Goal: Book appointment/travel/reservation

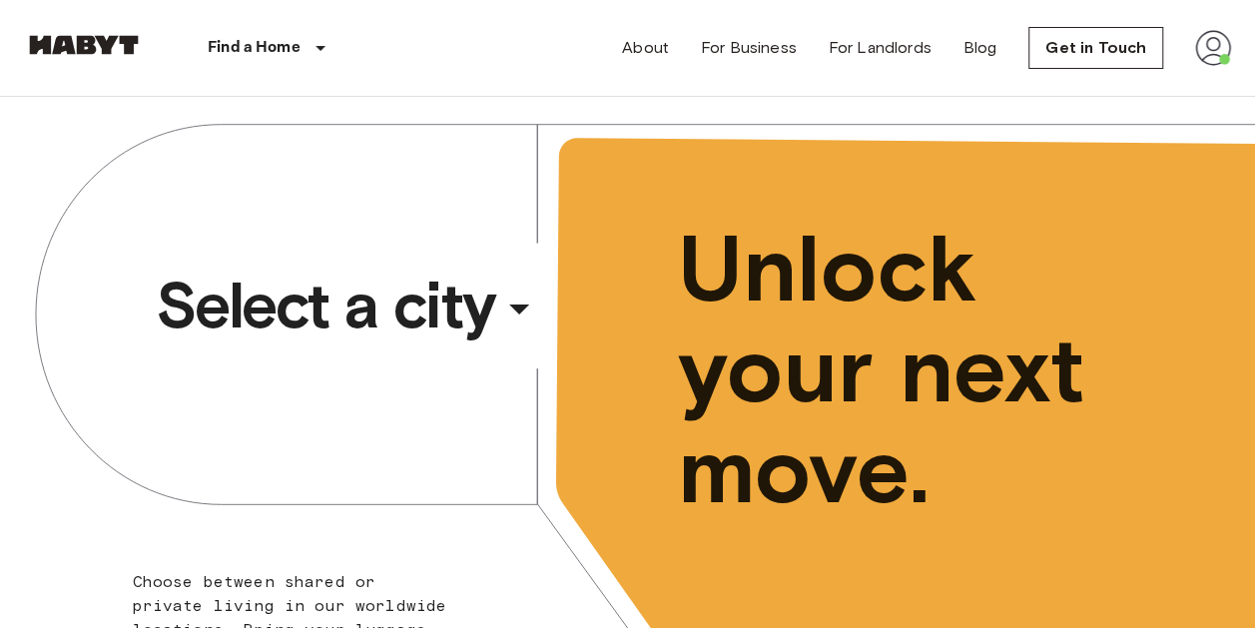
click at [402, 303] on span "Select a city" at bounding box center [326, 306] width 340 height 80
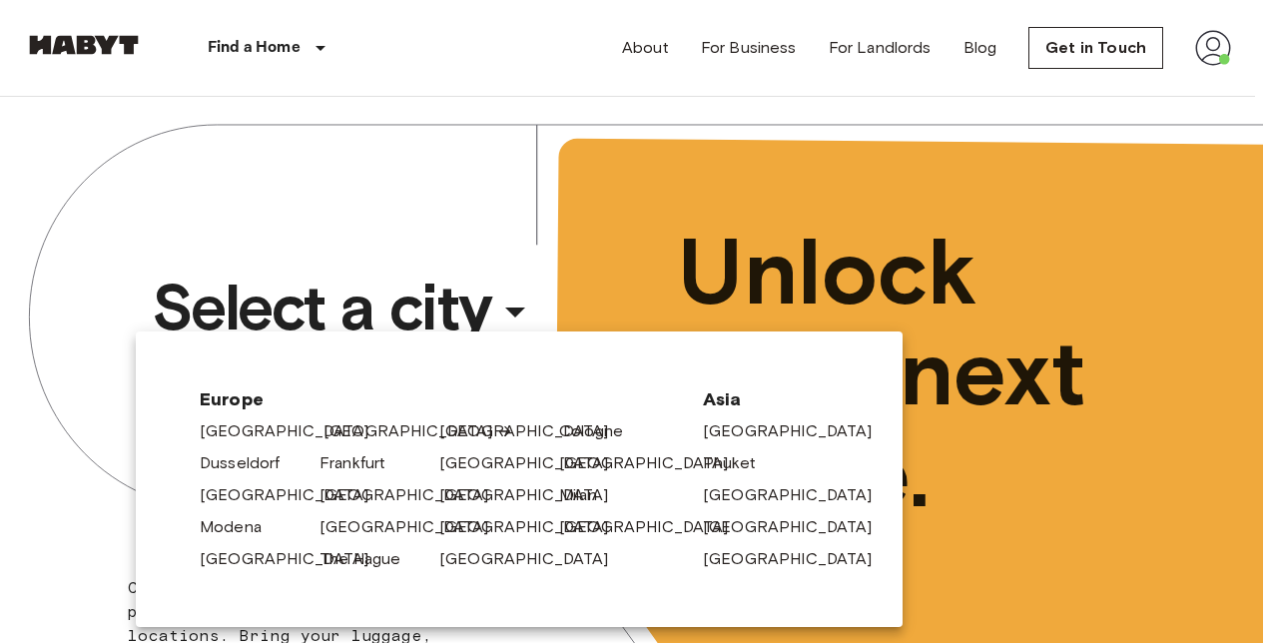
click at [353, 431] on link "[GEOGRAPHIC_DATA]" at bounding box center [419, 431] width 190 height 24
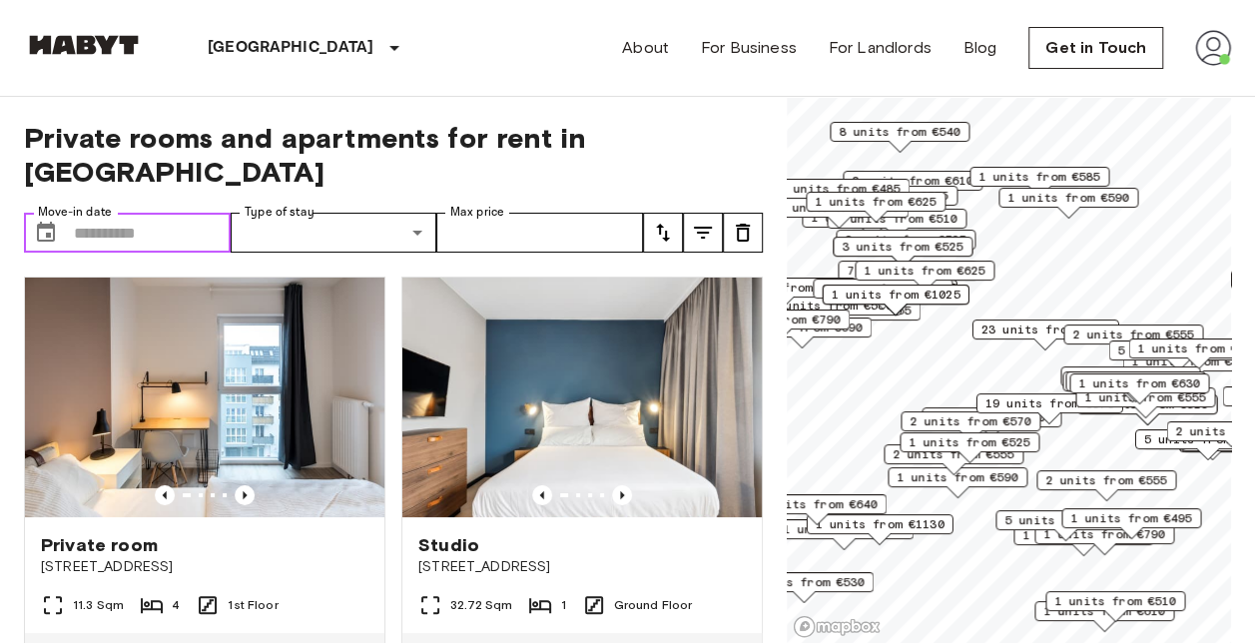
click at [143, 213] on input "Move-in date" at bounding box center [152, 233] width 157 height 40
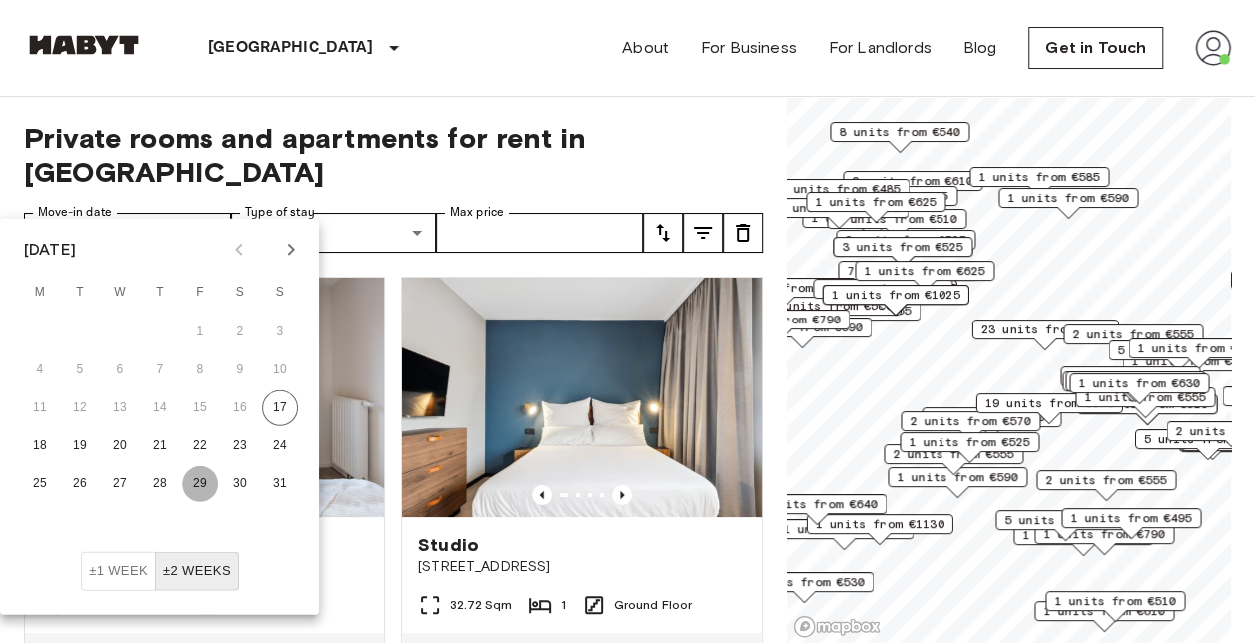
click at [203, 482] on button "29" at bounding box center [200, 484] width 36 height 36
type input "**********"
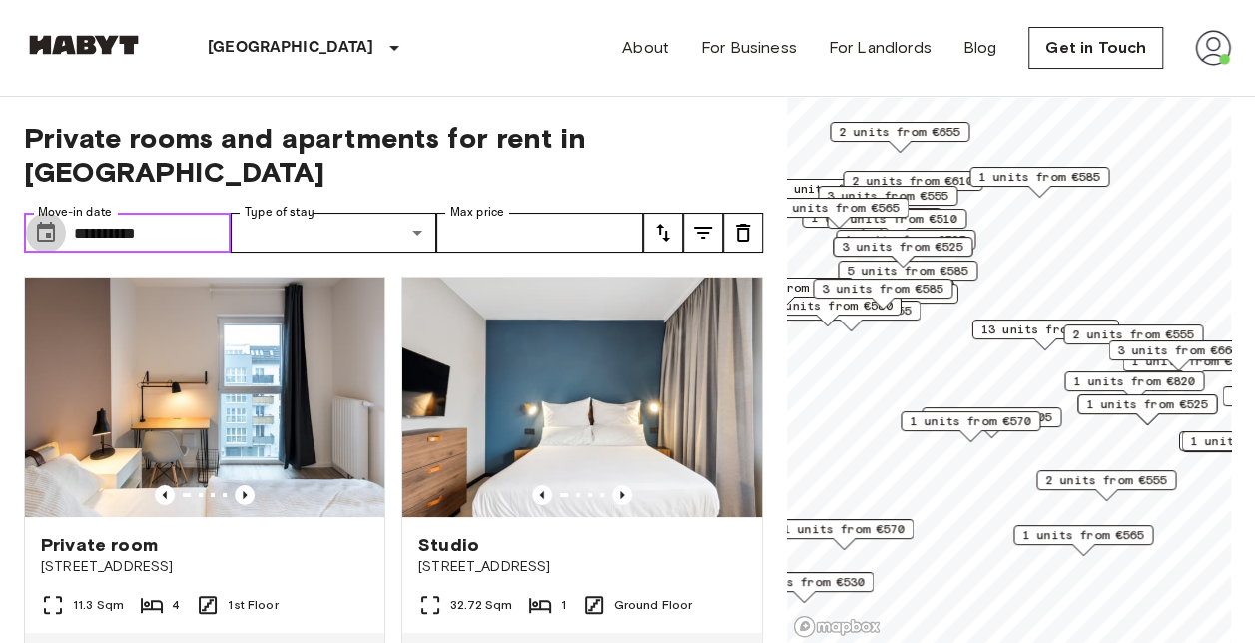
click at [60, 213] on button "Choose date, selected date is 29 Aug 2025" at bounding box center [46, 233] width 40 height 40
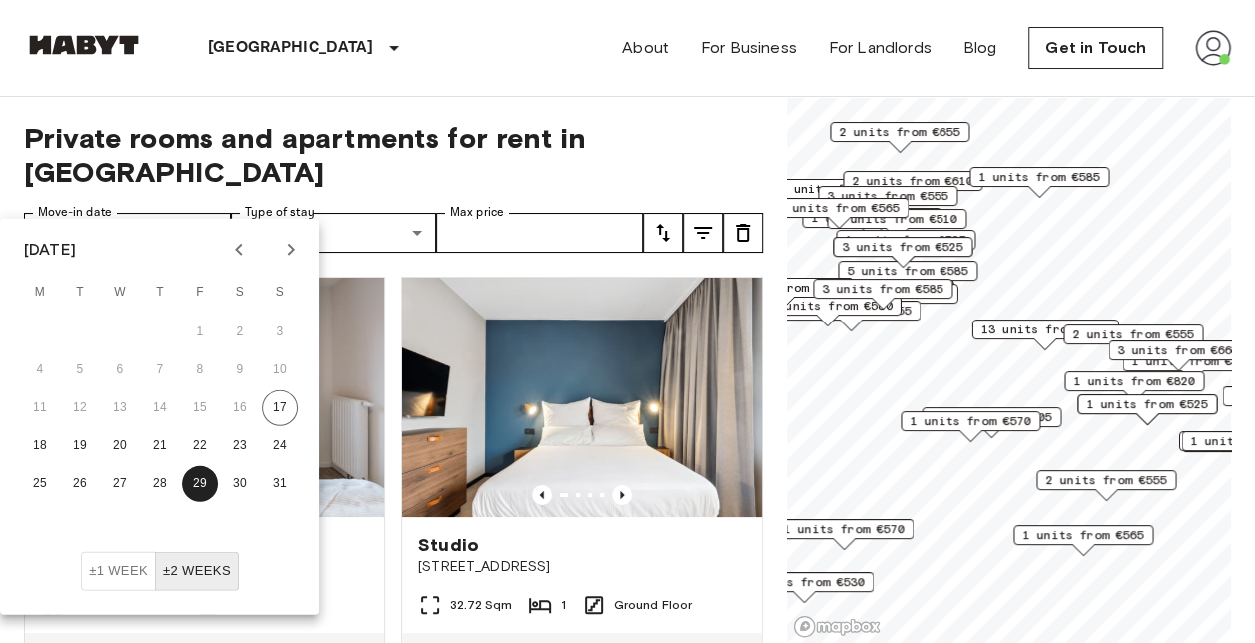
click at [386, 131] on span "Private rooms and apartments for rent in Berlin" at bounding box center [393, 155] width 739 height 68
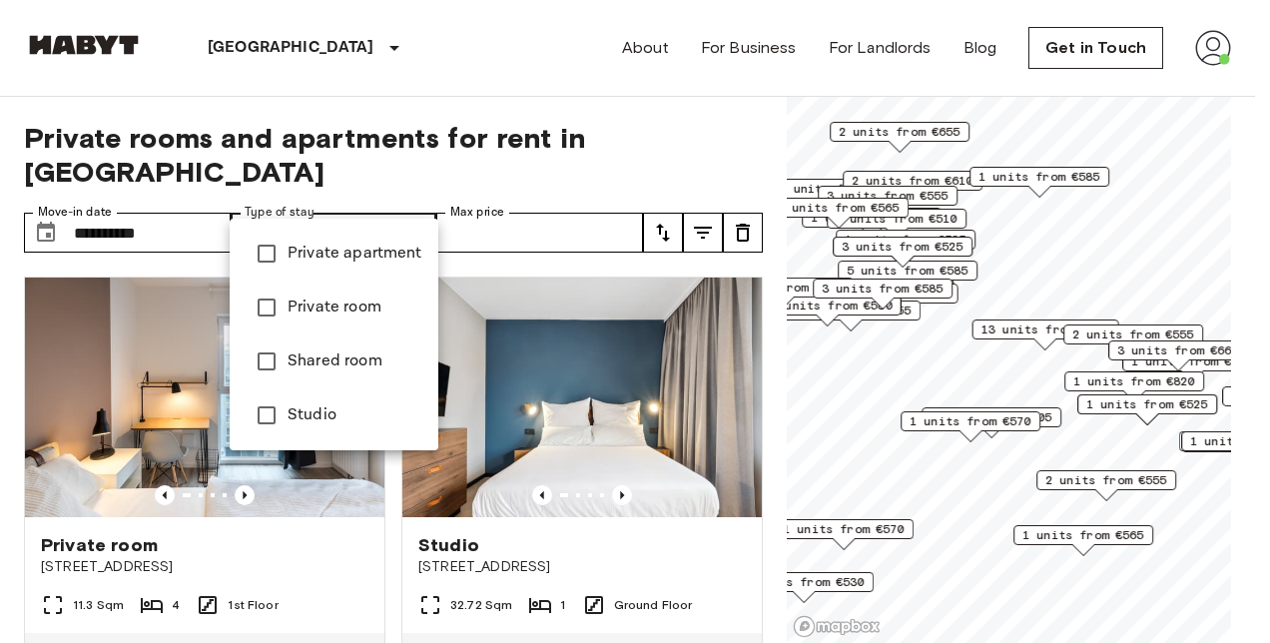
type input "**********"
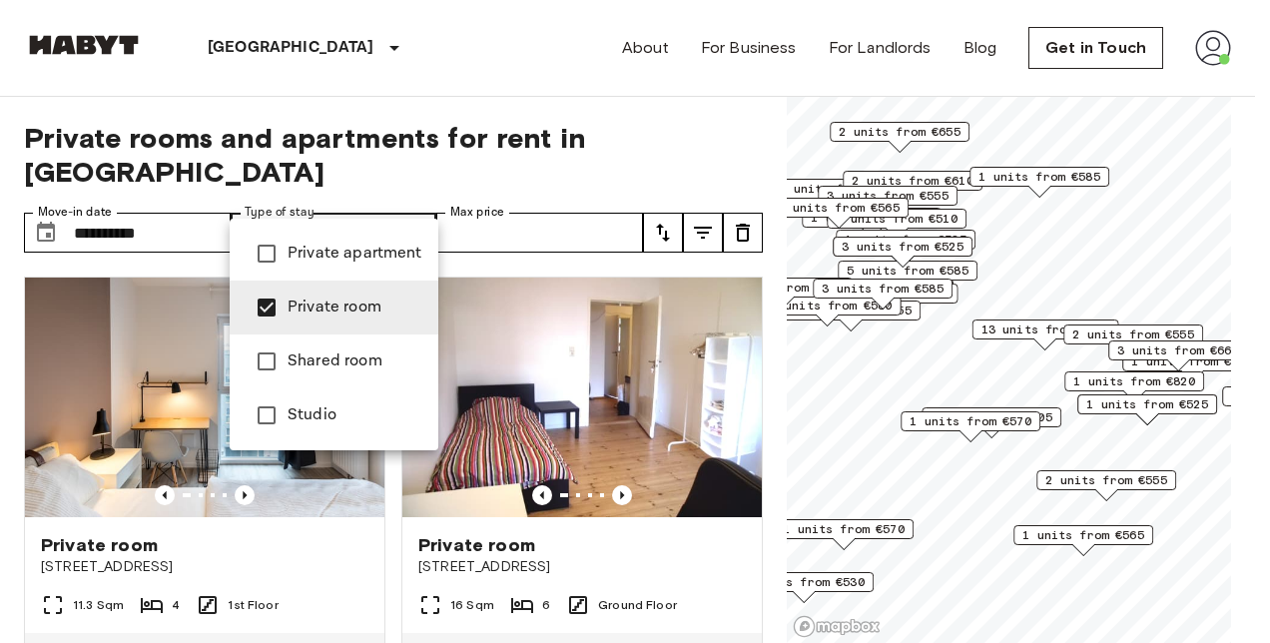
click at [491, 143] on div at bounding box center [635, 321] width 1270 height 643
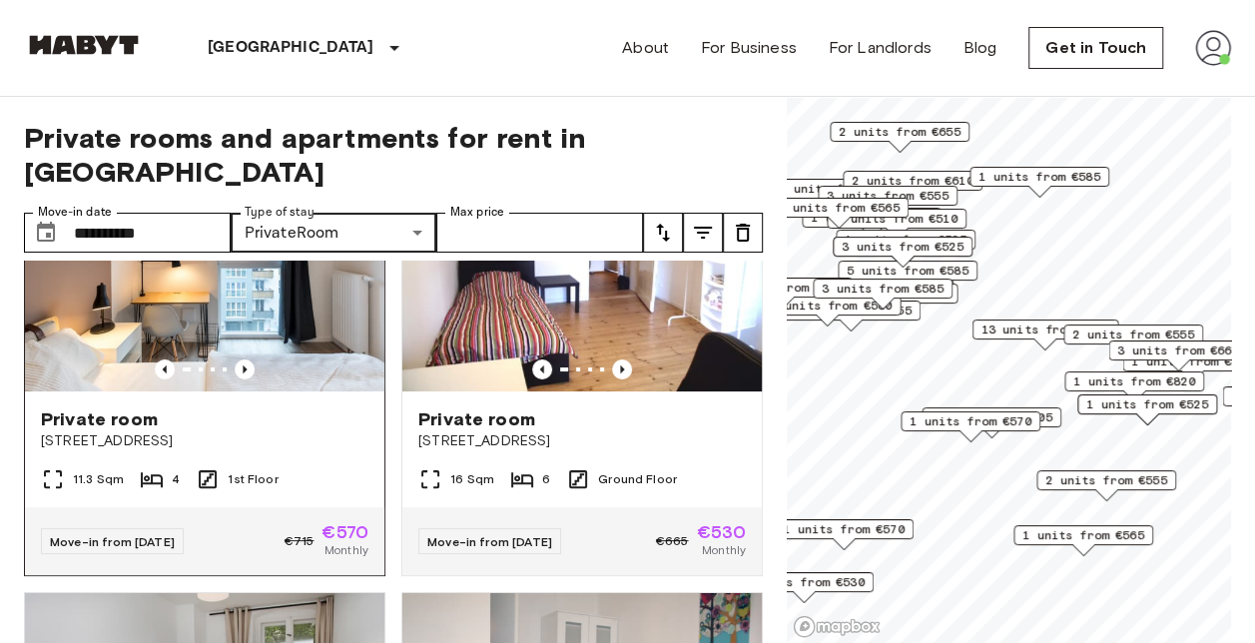
scroll to position [125, 0]
click at [323, 468] on div "11.3 Sqm 4 1st Floor" at bounding box center [204, 488] width 359 height 40
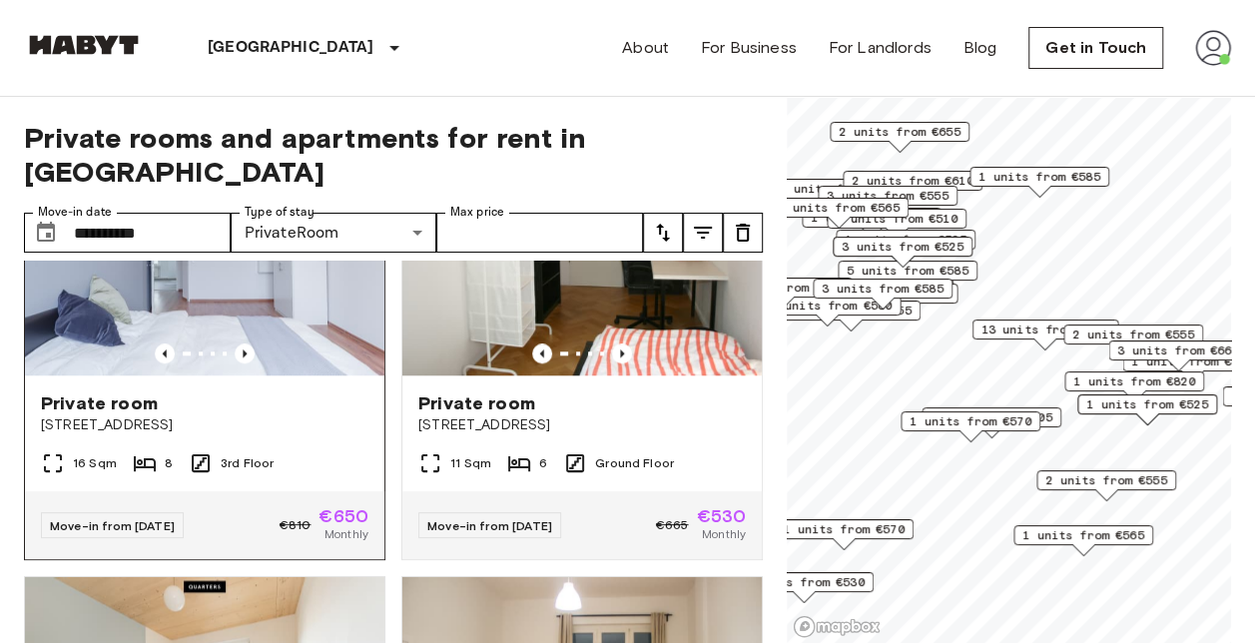
scroll to position [1066, 0]
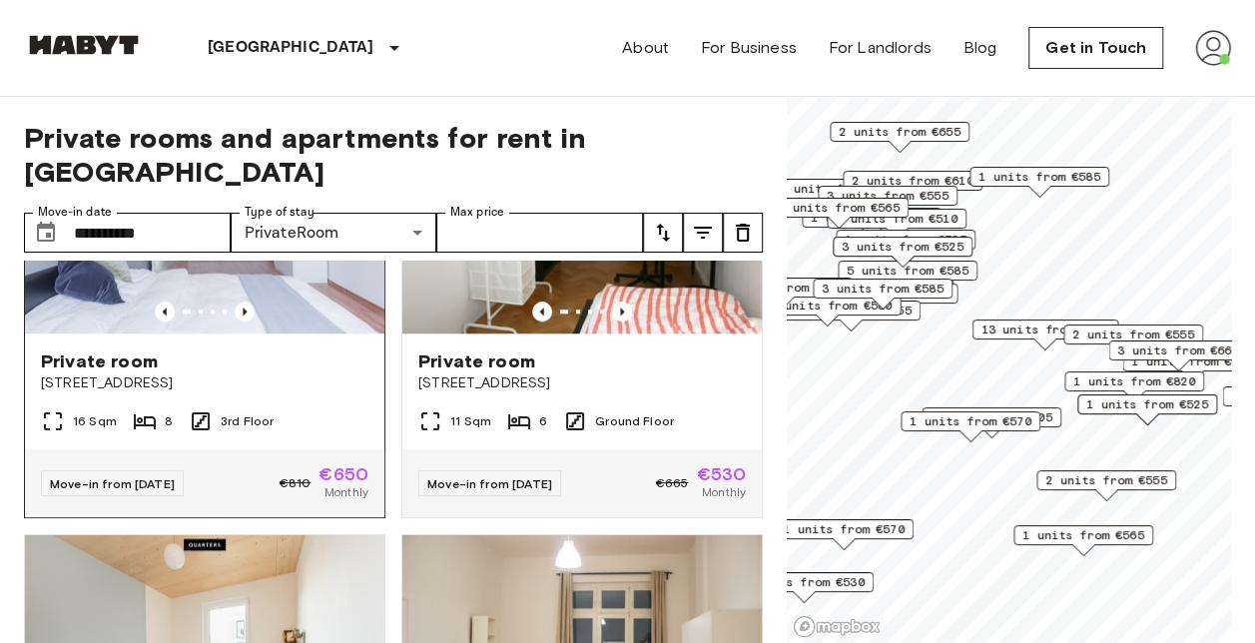
click at [309, 373] on span "Müllerstraße 6" at bounding box center [205, 383] width 328 height 20
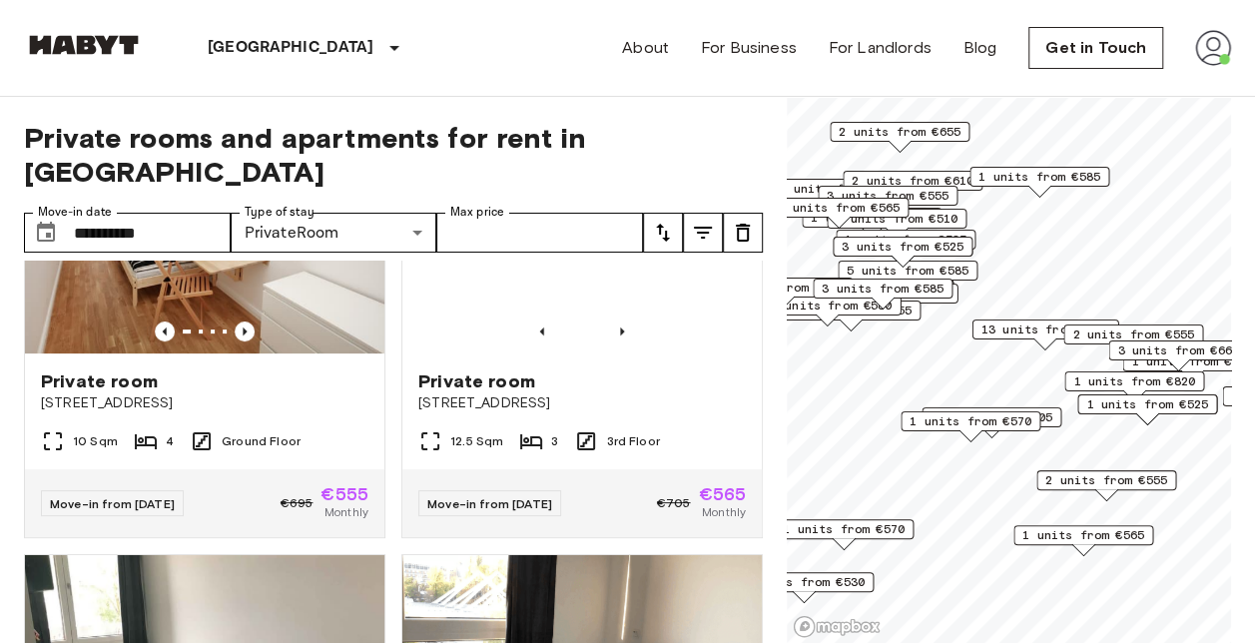
scroll to position [4143, 0]
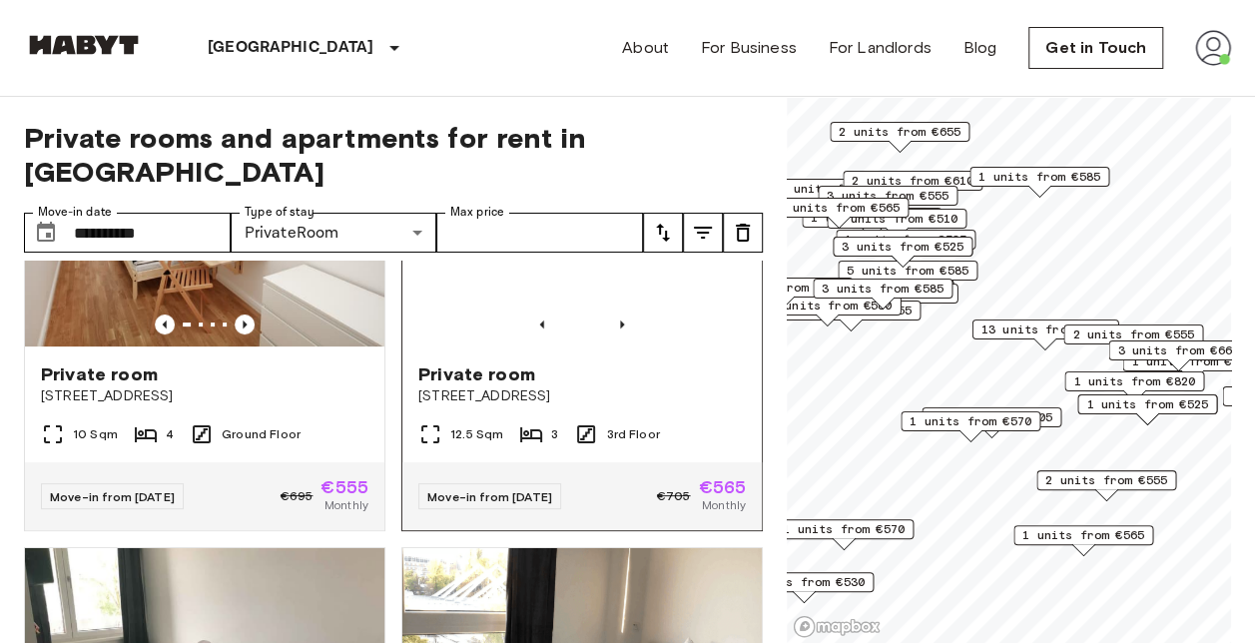
click at [512, 324] on img at bounding box center [581, 227] width 359 height 240
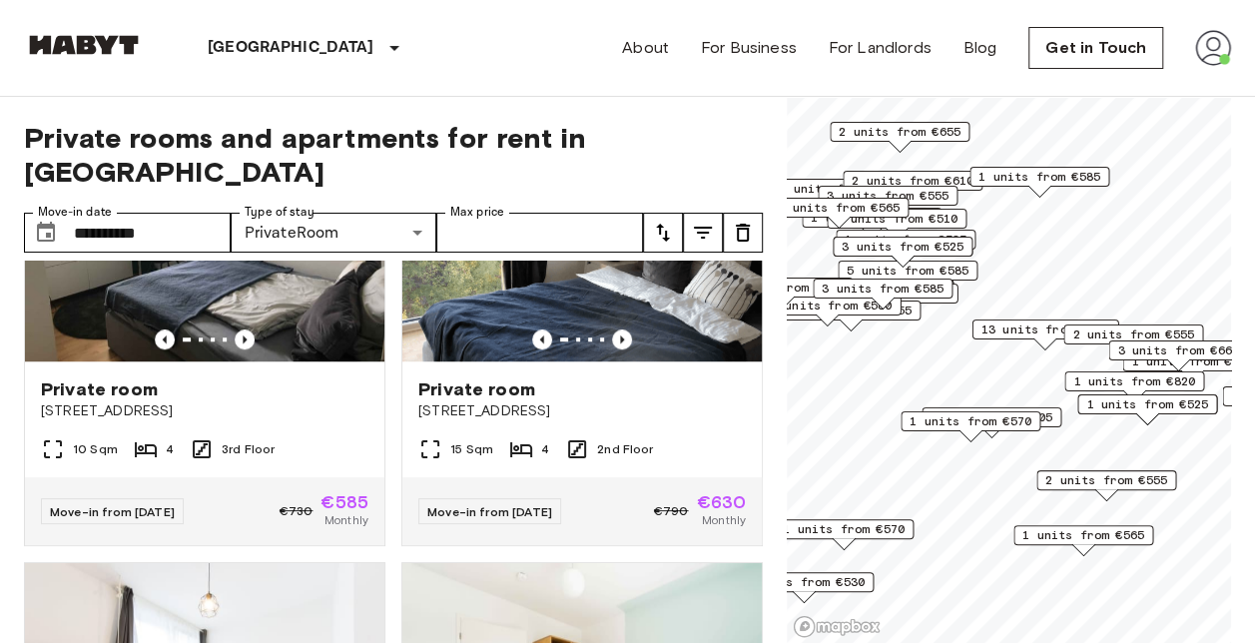
scroll to position [4571, 0]
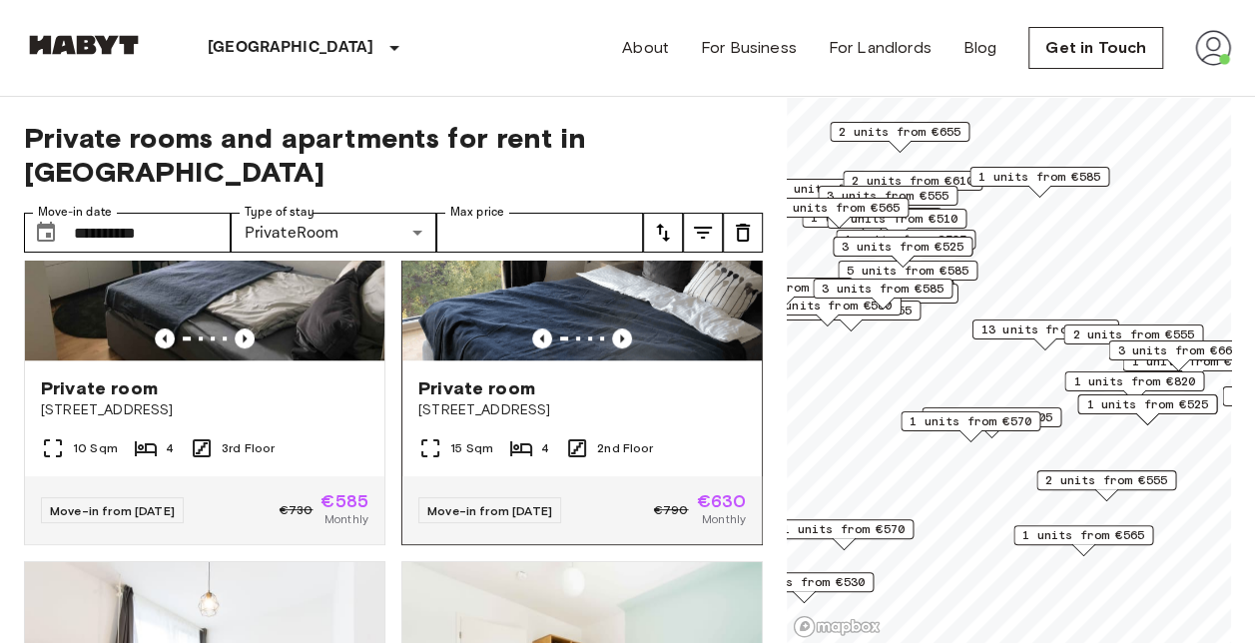
click at [601, 360] on img at bounding box center [581, 241] width 359 height 240
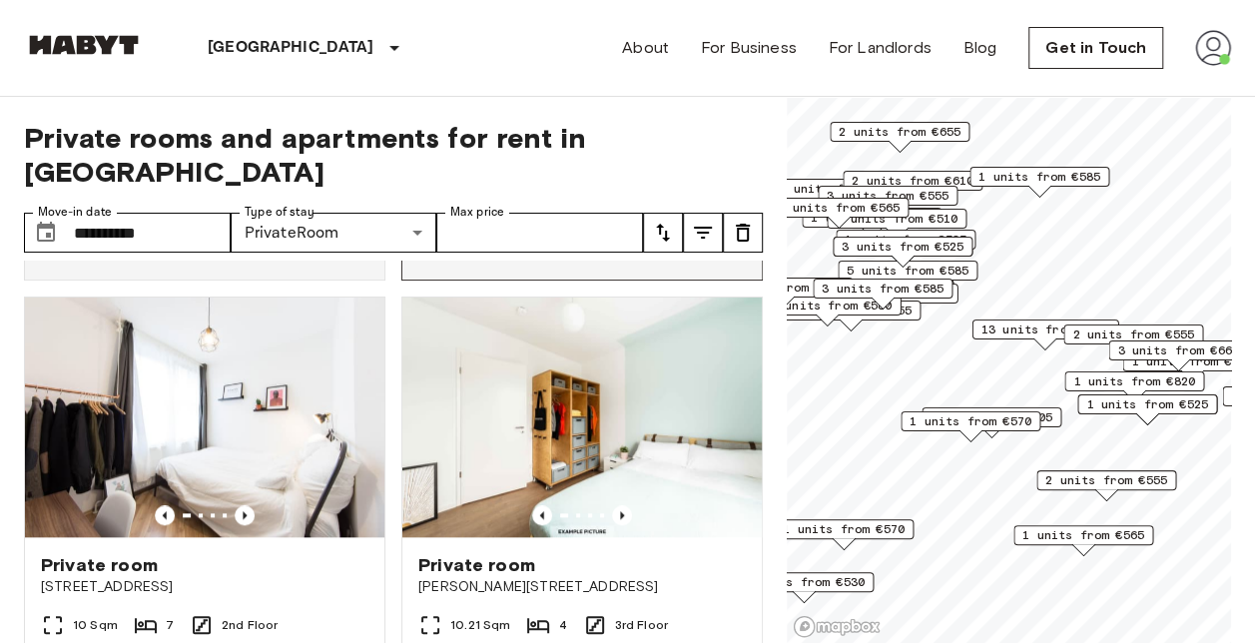
scroll to position [5004, 0]
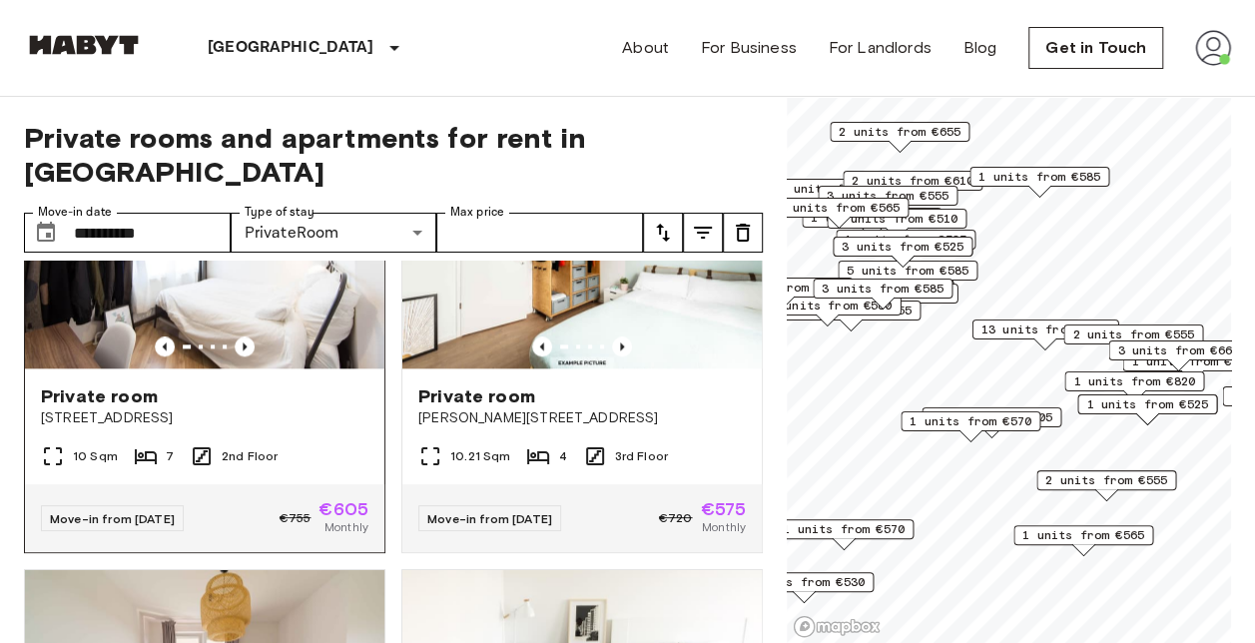
click at [222, 342] on img at bounding box center [204, 249] width 359 height 240
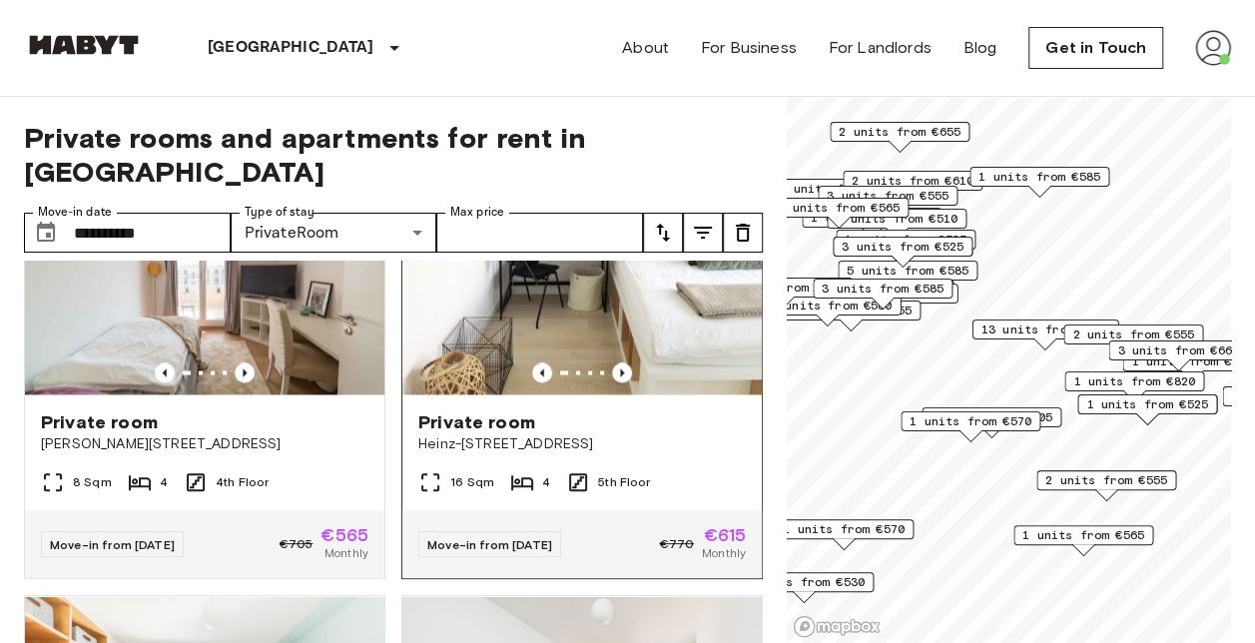
scroll to position [5407, 0]
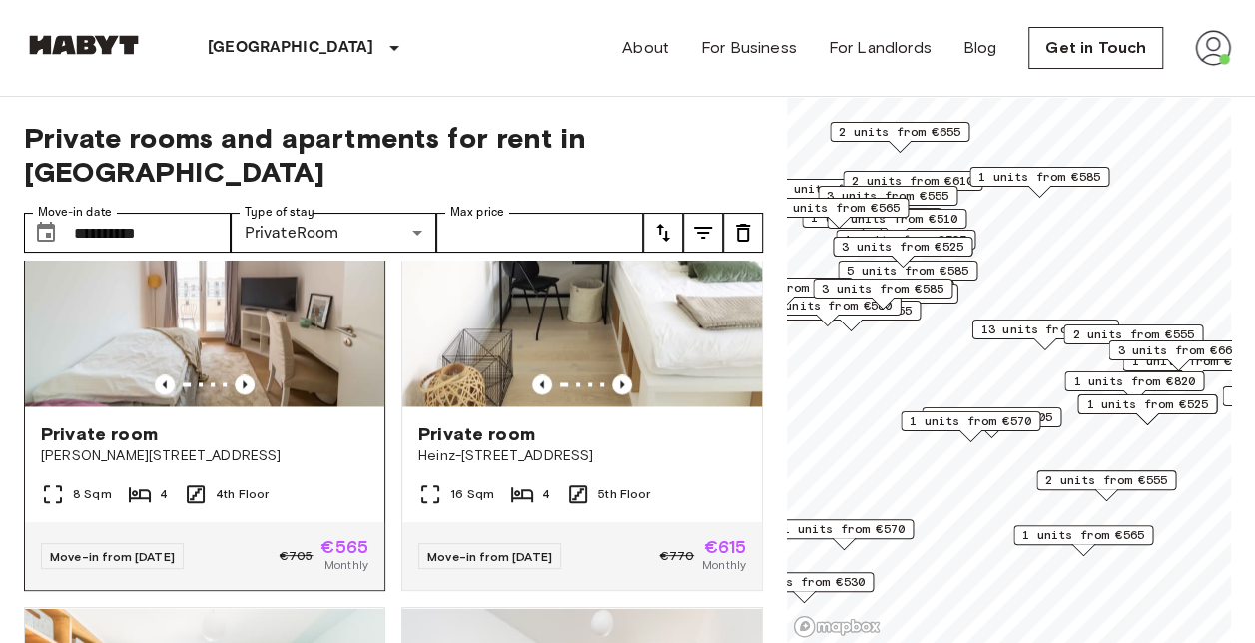
click at [201, 359] on img at bounding box center [204, 287] width 359 height 240
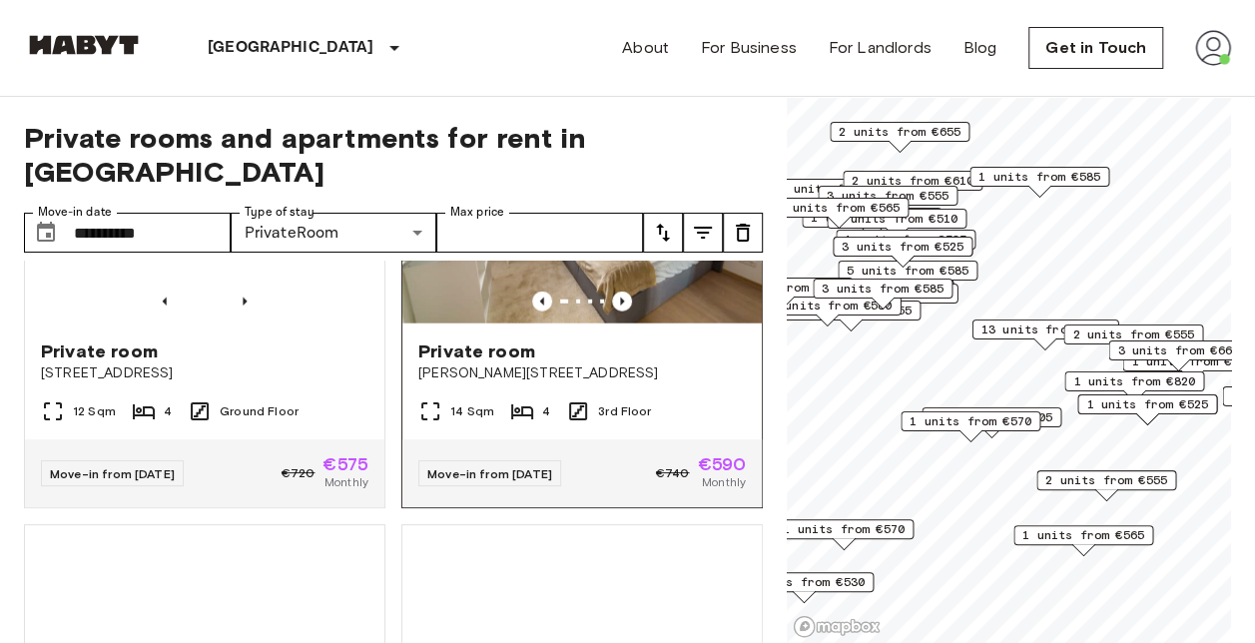
scroll to position [6364, 0]
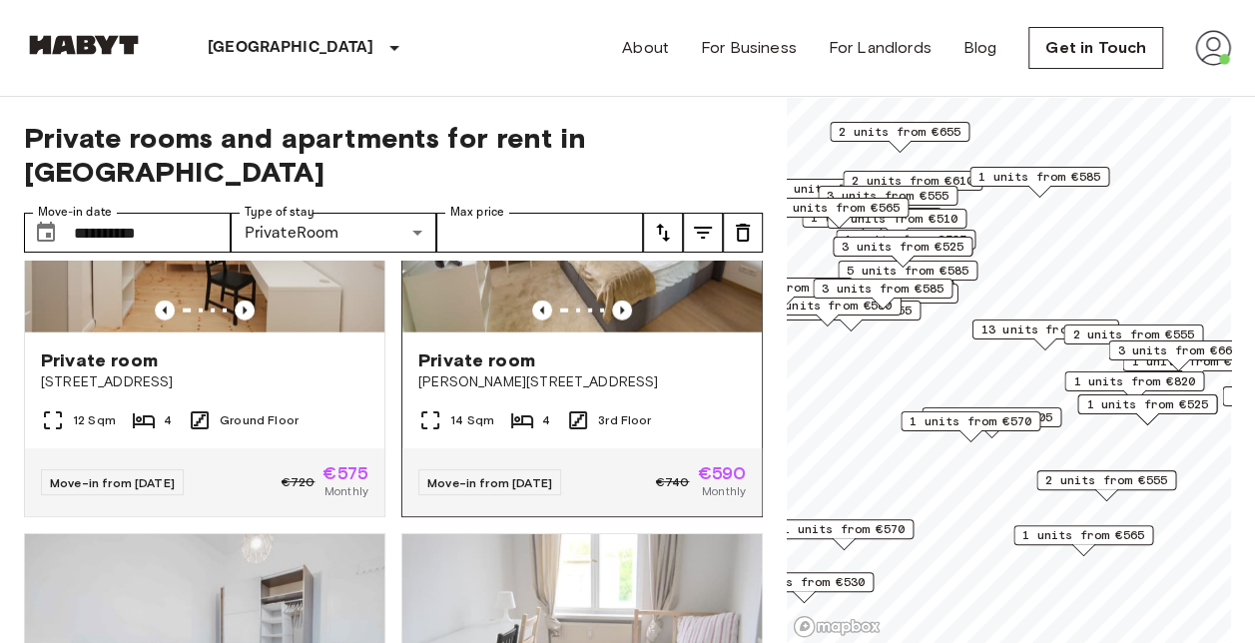
click at [581, 333] on img at bounding box center [581, 213] width 359 height 240
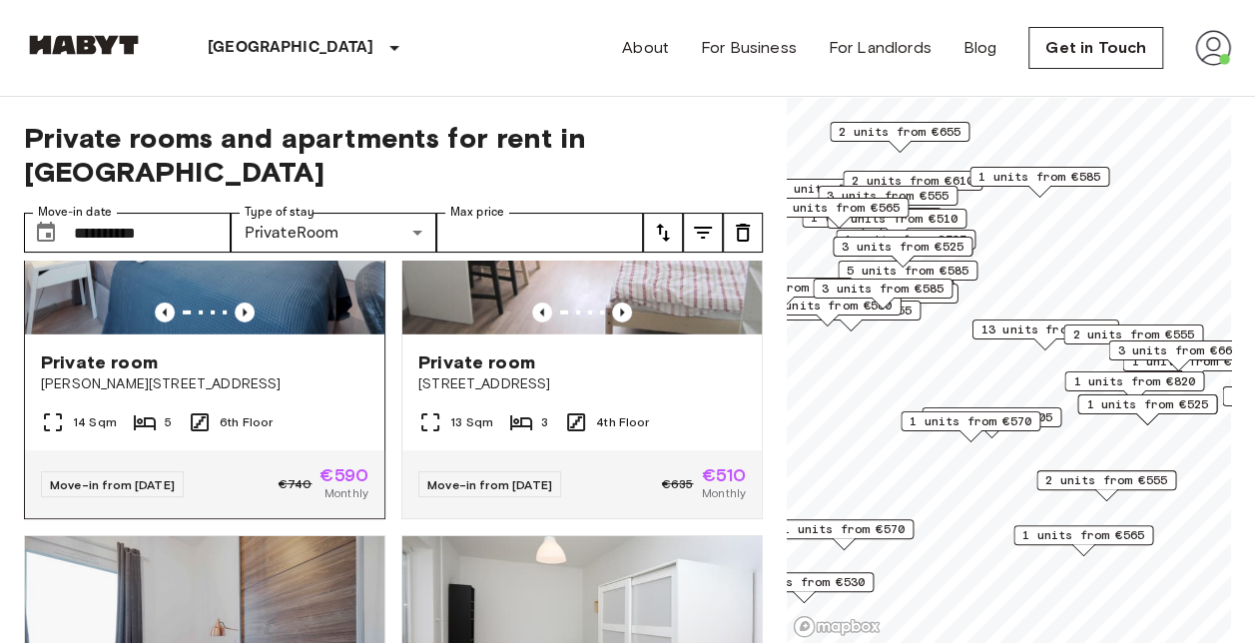
scroll to position [6807, 0]
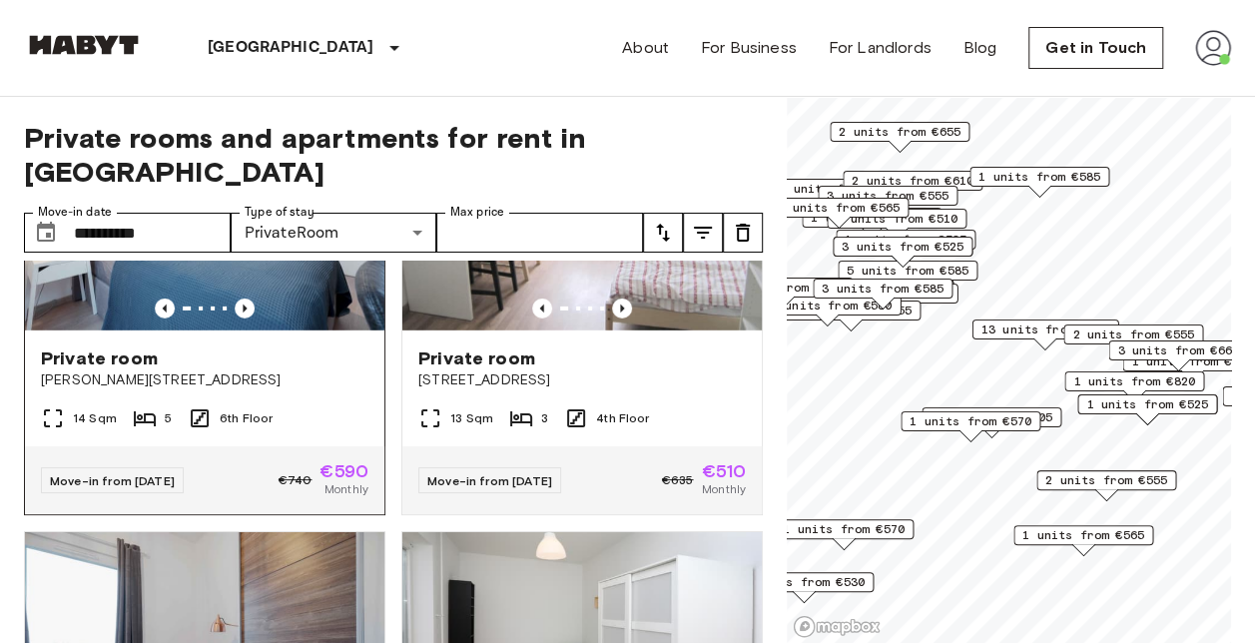
click at [281, 318] on img at bounding box center [204, 211] width 359 height 240
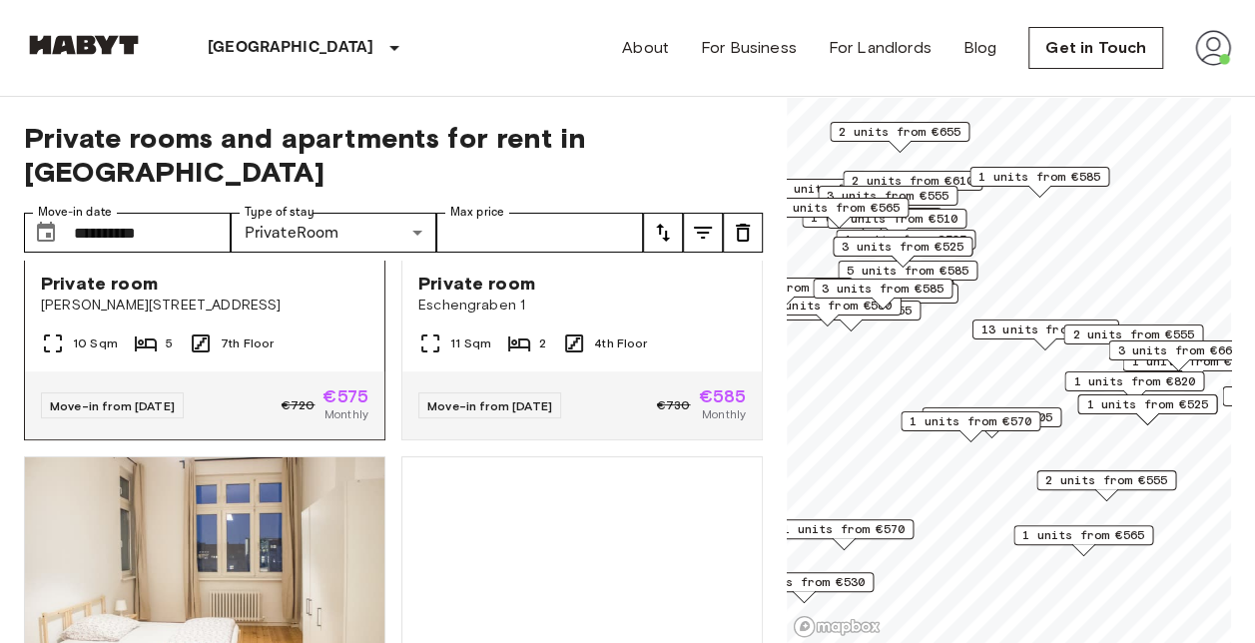
scroll to position [7323, 0]
click at [291, 257] on img at bounding box center [204, 137] width 359 height 240
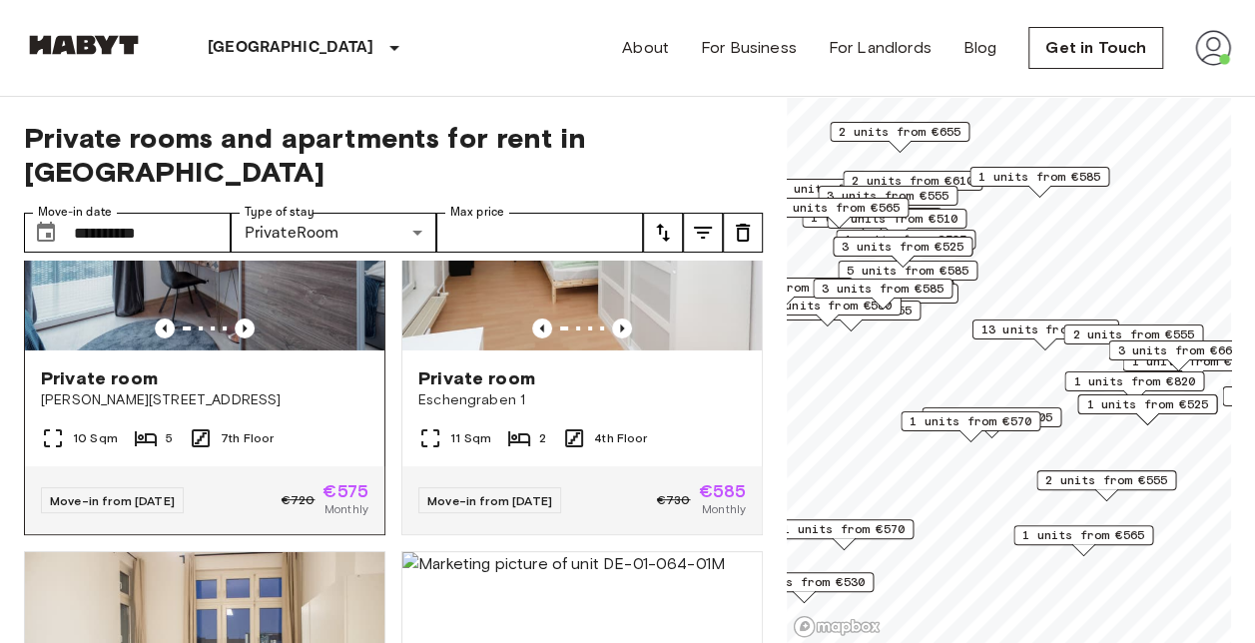
scroll to position [7230, 0]
click at [264, 350] on img at bounding box center [204, 230] width 359 height 240
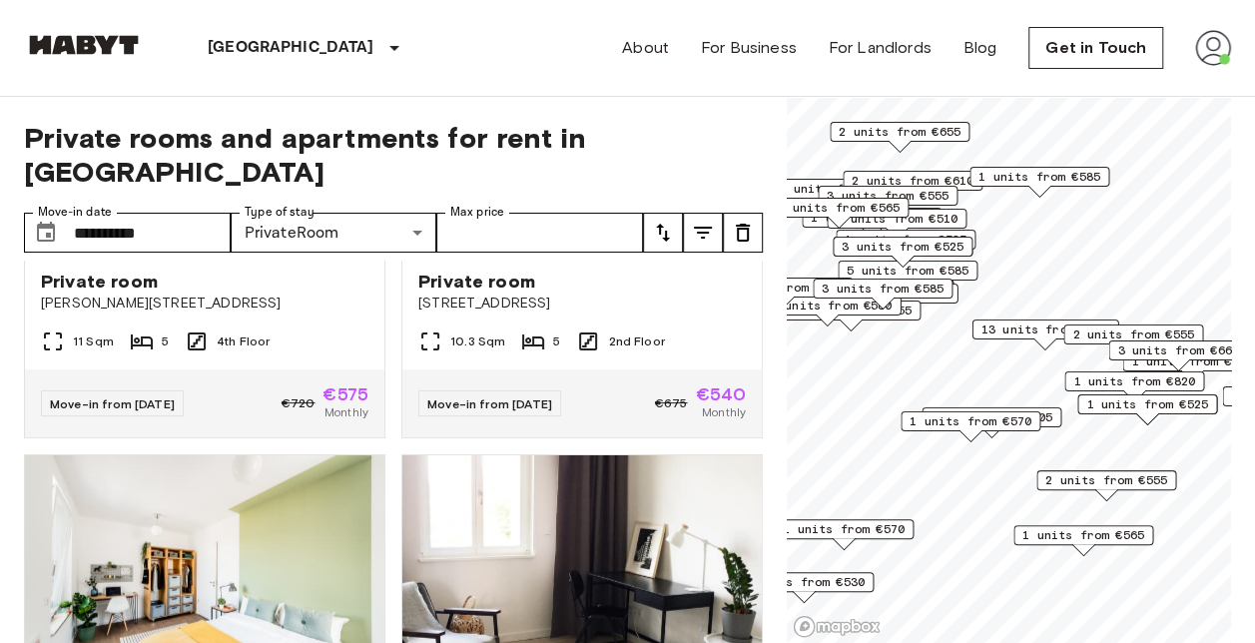
scroll to position [9995, 0]
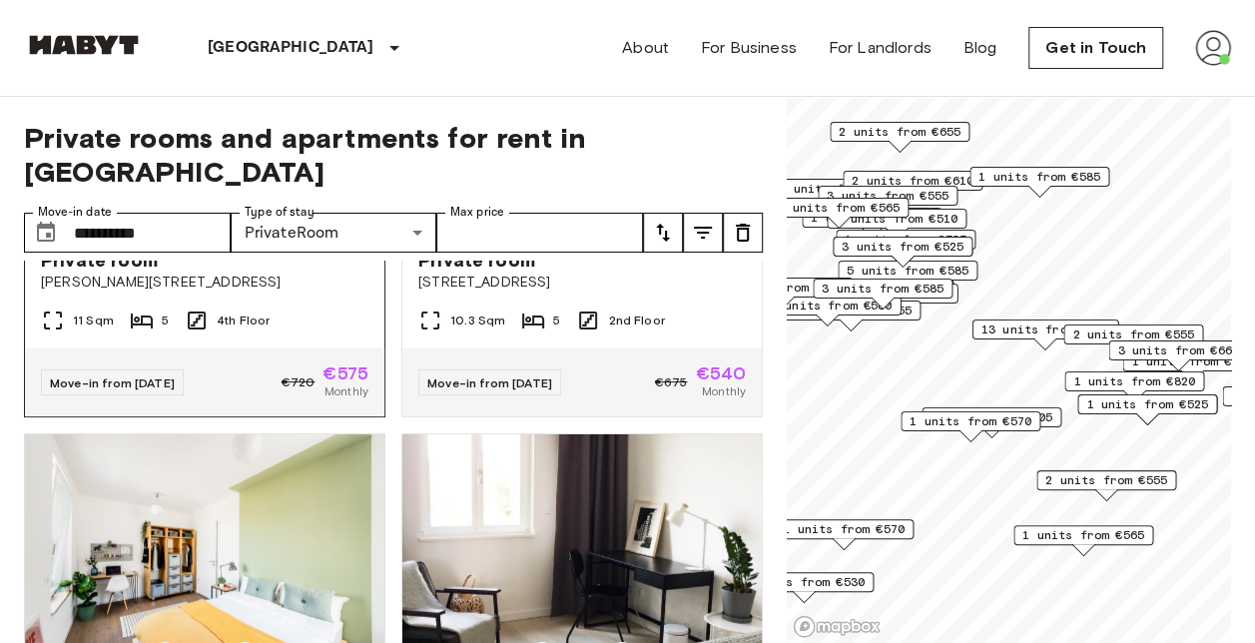
click at [293, 293] on span "[PERSON_NAME][STREET_ADDRESS]" at bounding box center [205, 283] width 328 height 20
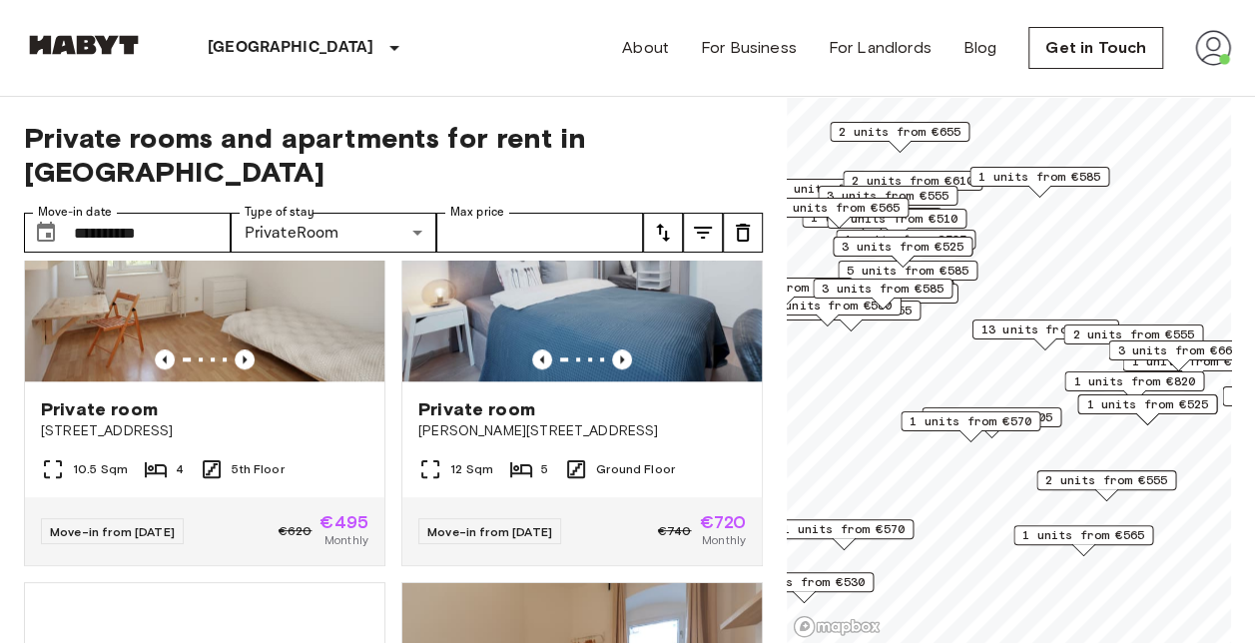
scroll to position [8521, 0]
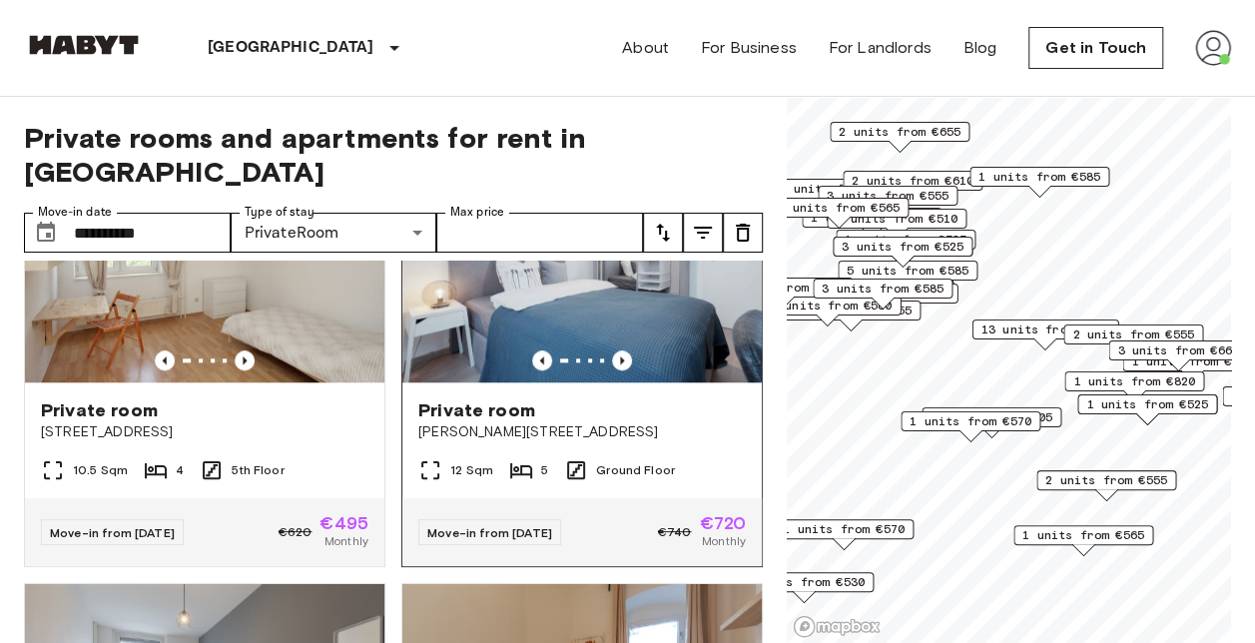
click at [578, 382] on img at bounding box center [581, 263] width 359 height 240
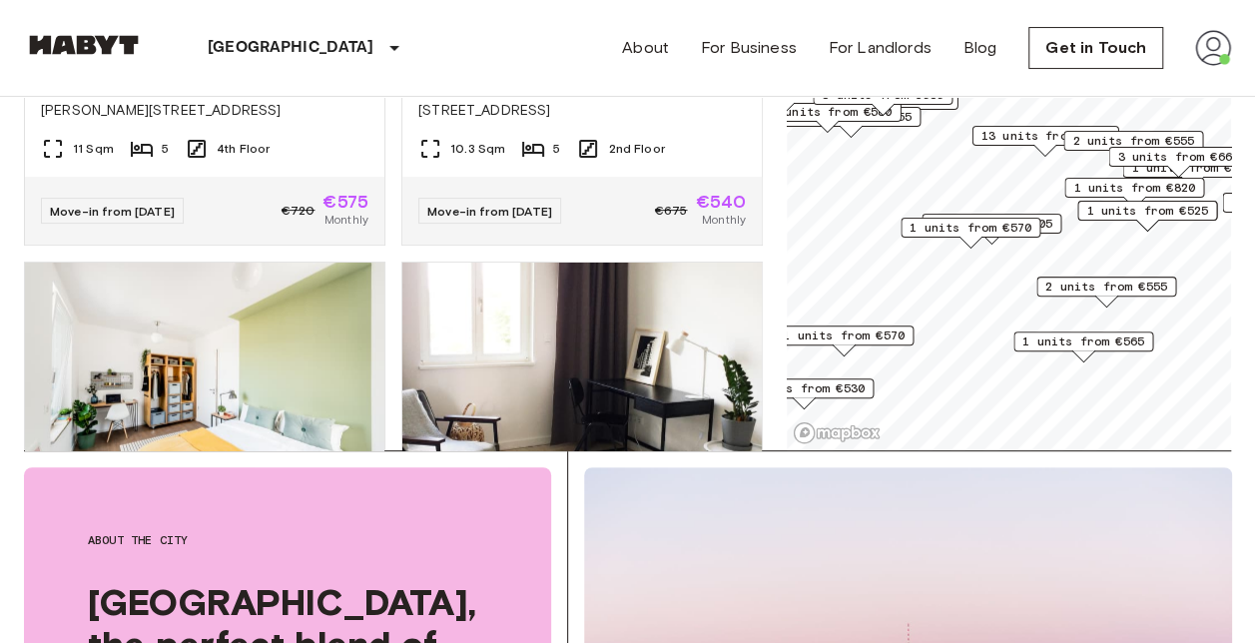
scroll to position [9974, 0]
click at [260, 136] on div "Private room Klara Franke Straße 16" at bounding box center [204, 98] width 359 height 76
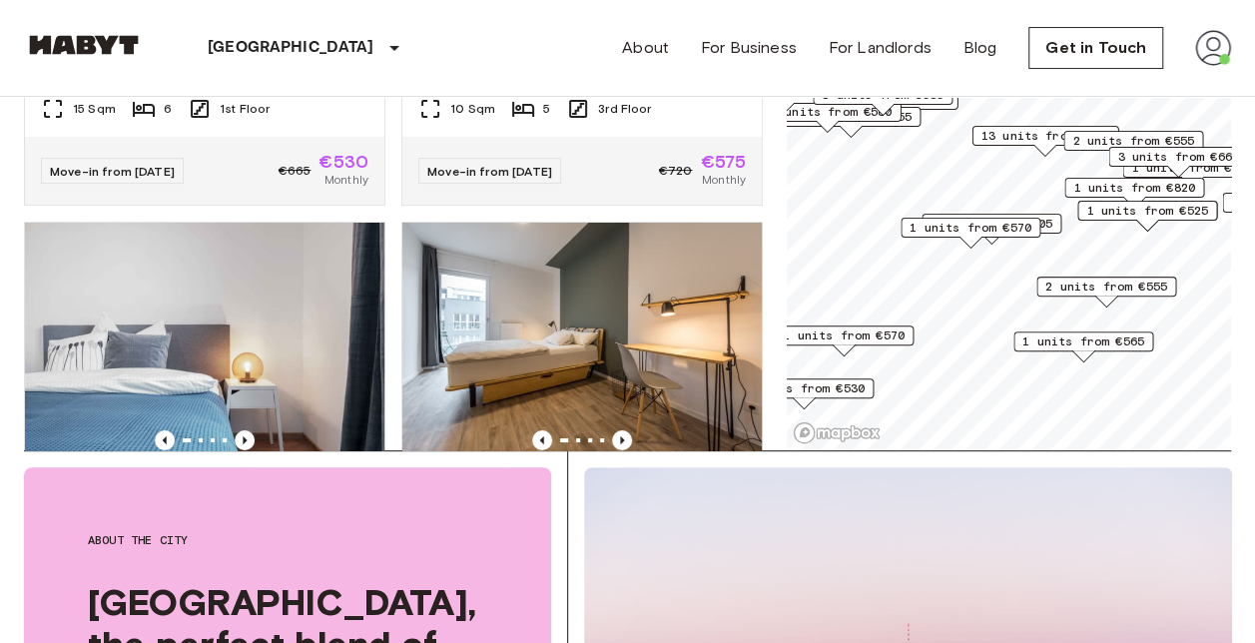
scroll to position [14932, 0]
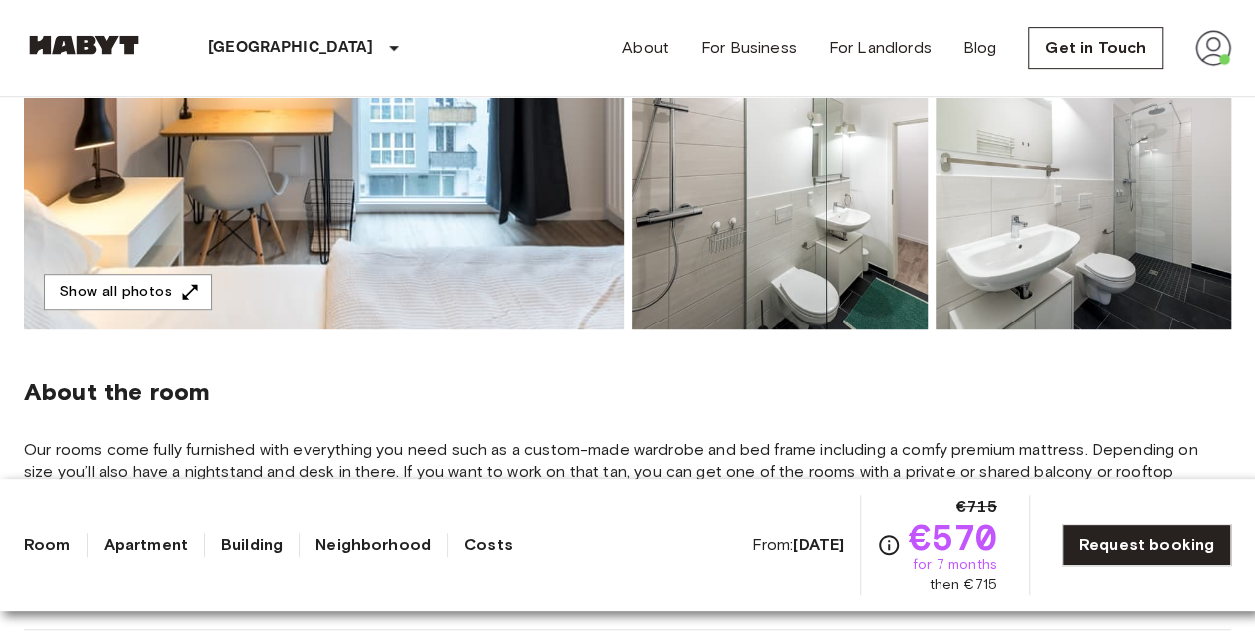
scroll to position [481, 0]
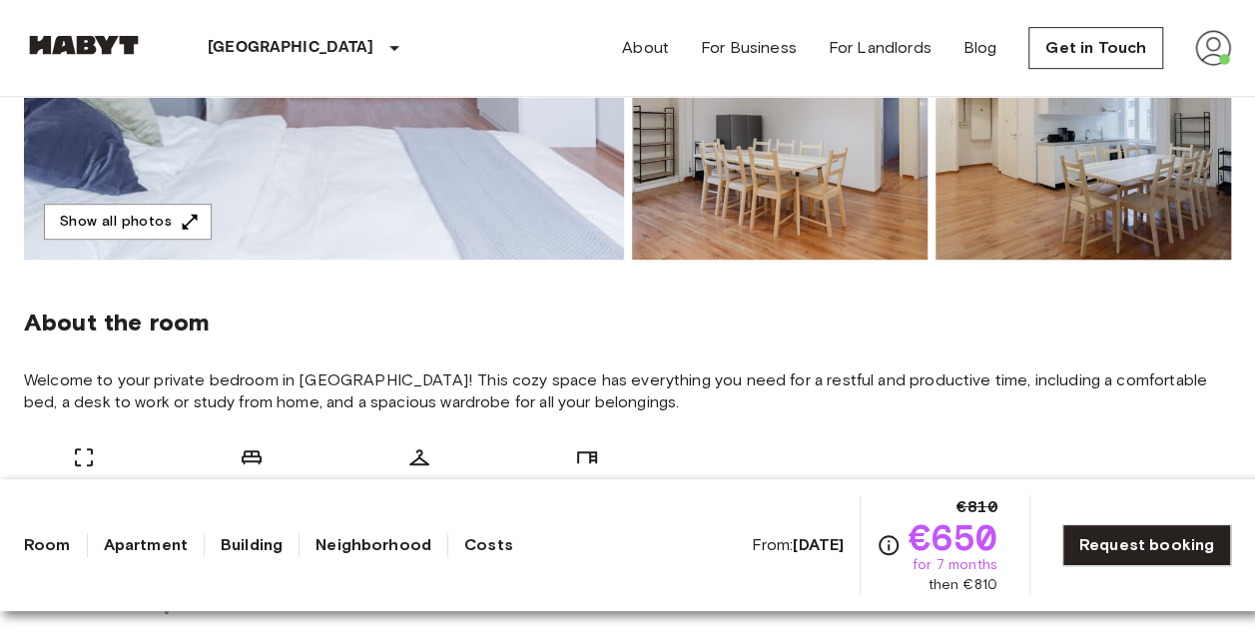
scroll to position [551, 0]
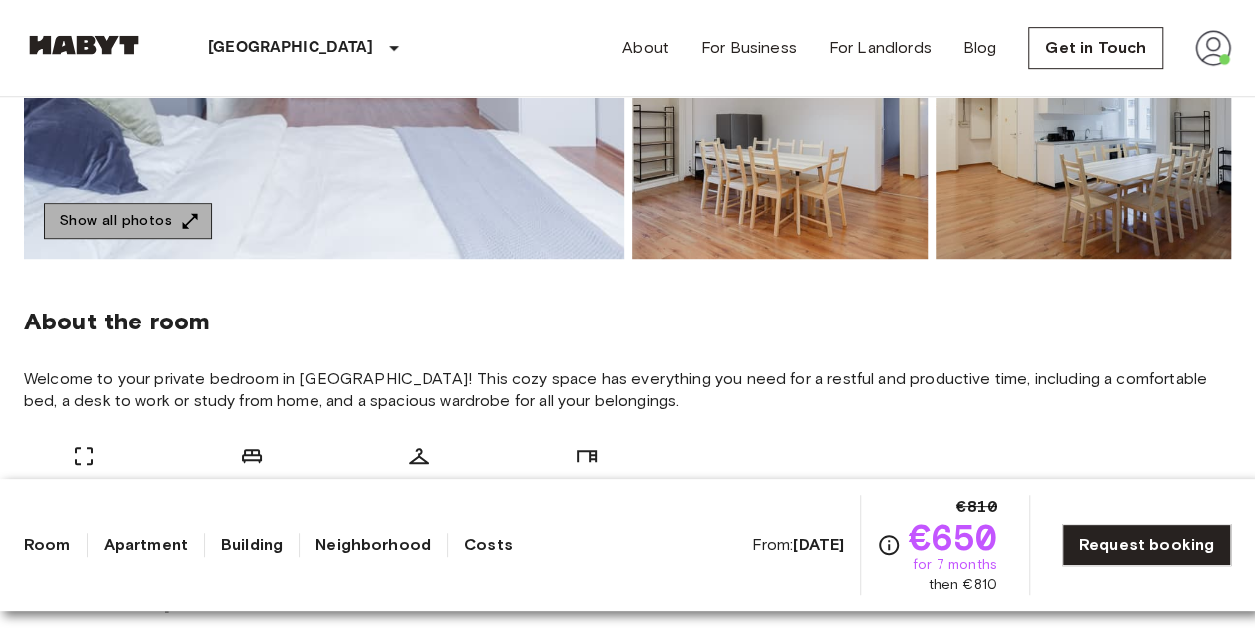
click at [142, 226] on button "Show all photos" at bounding box center [128, 221] width 168 height 37
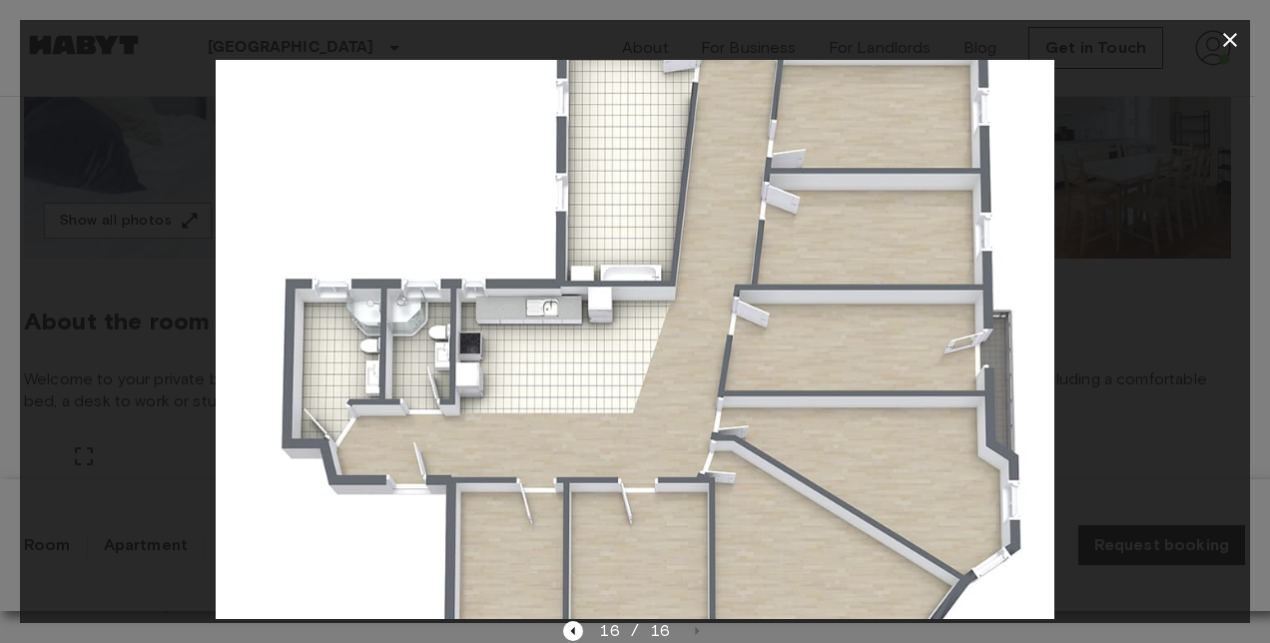
click at [1232, 44] on icon "button" at bounding box center [1230, 40] width 24 height 24
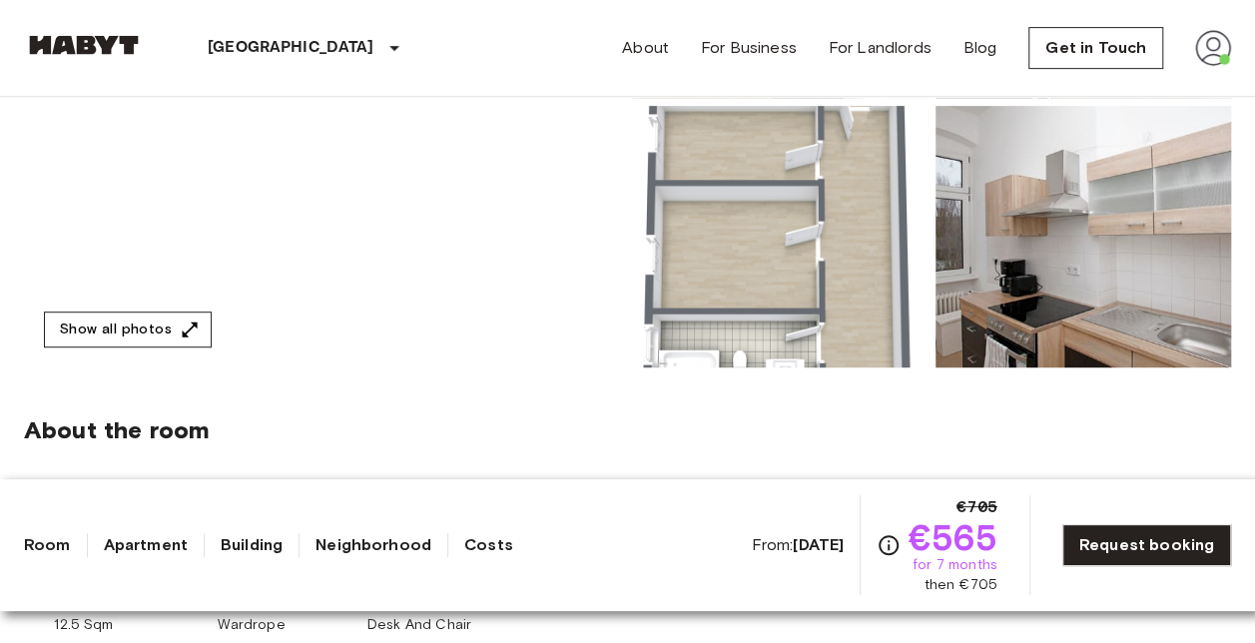
scroll to position [443, 0]
click at [120, 338] on button "Show all photos" at bounding box center [128, 329] width 168 height 37
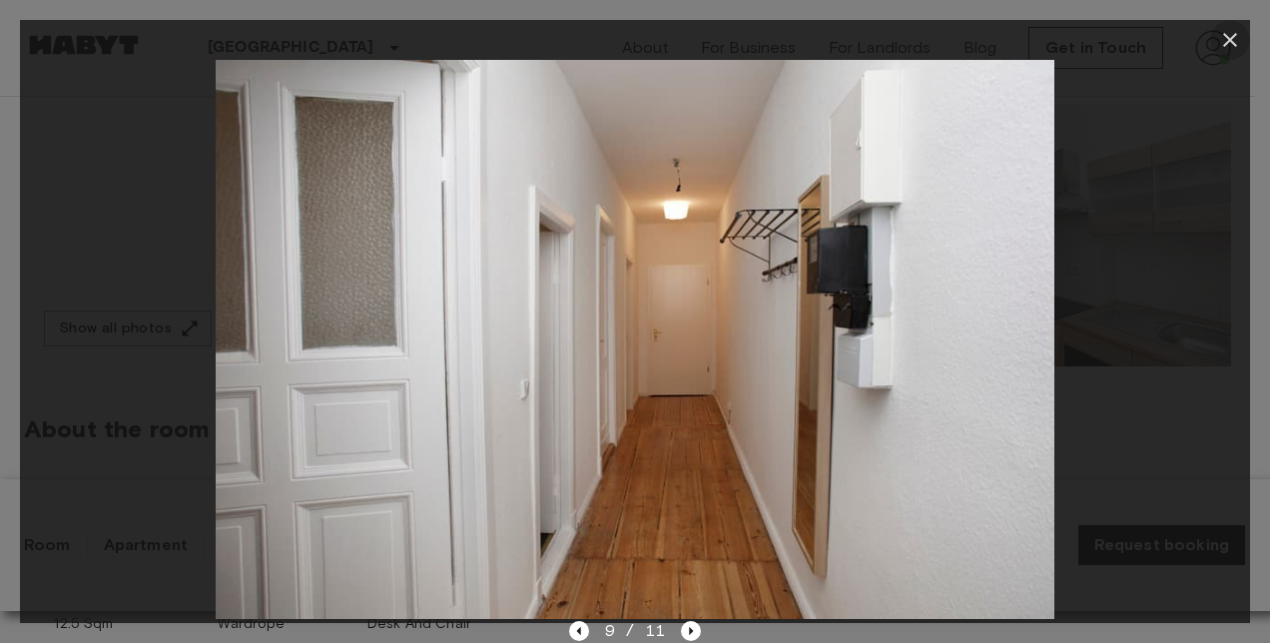
click at [1222, 44] on icon "button" at bounding box center [1230, 40] width 24 height 24
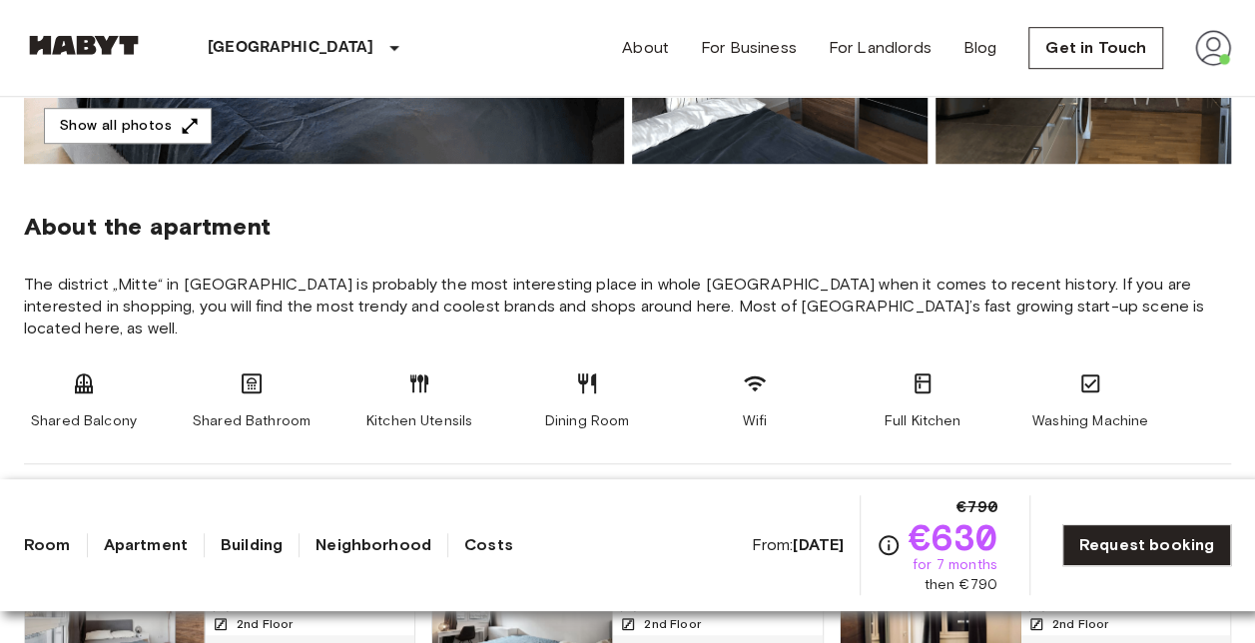
scroll to position [412, 0]
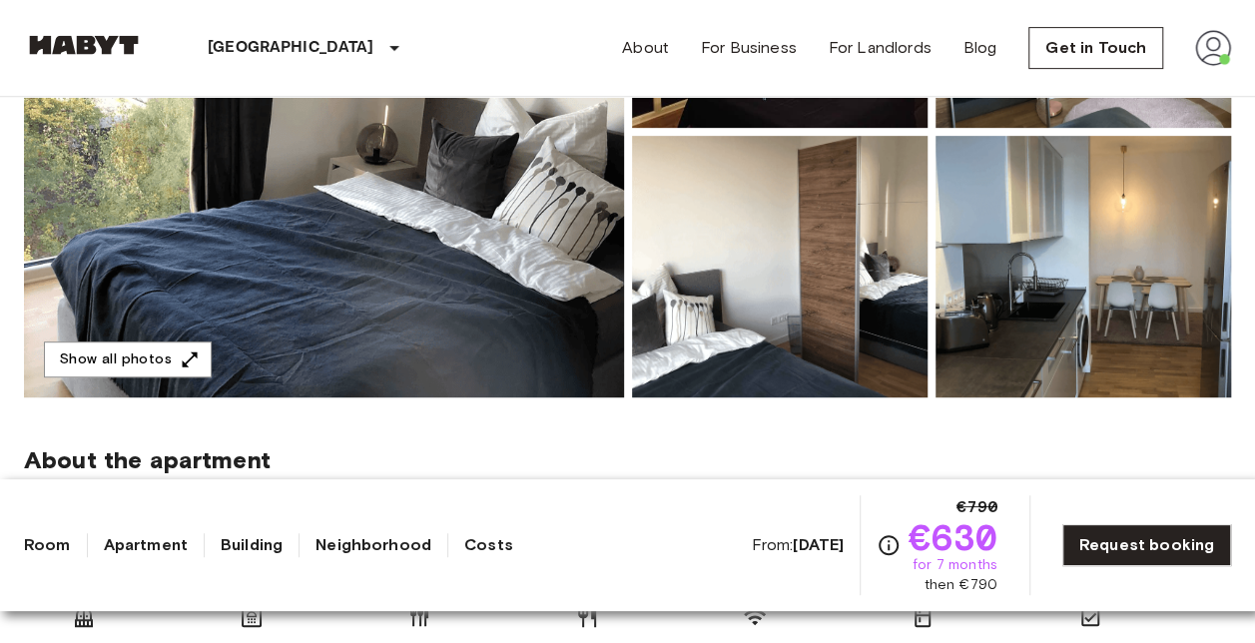
click at [177, 336] on img at bounding box center [324, 131] width 600 height 531
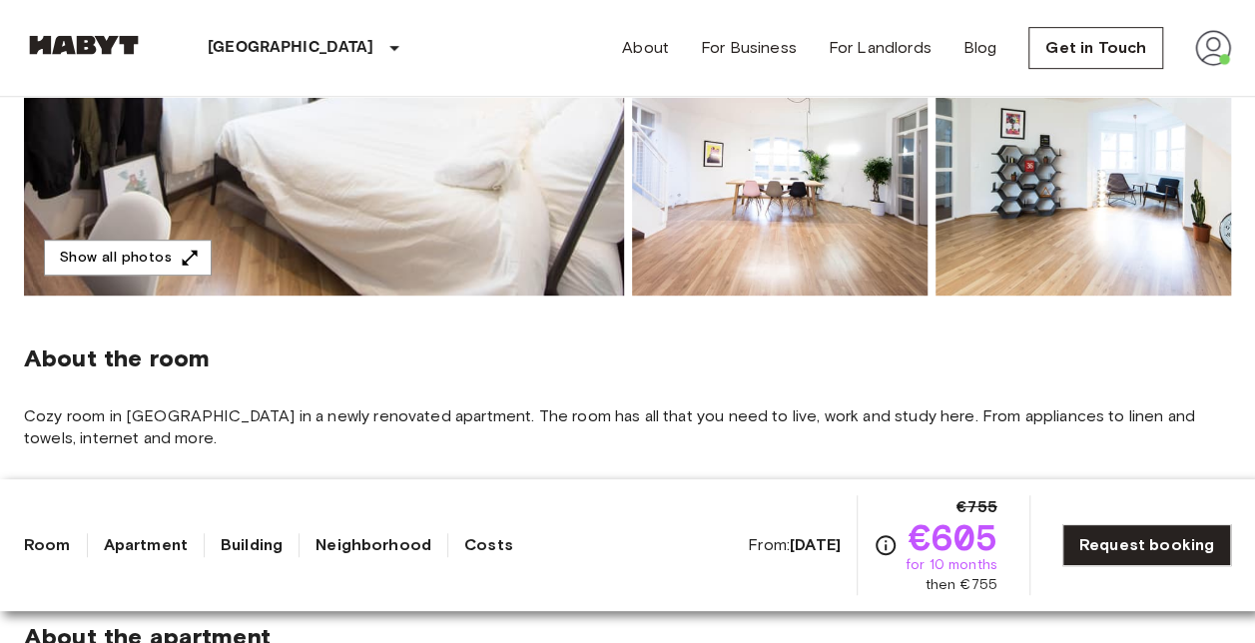
scroll to position [515, 0]
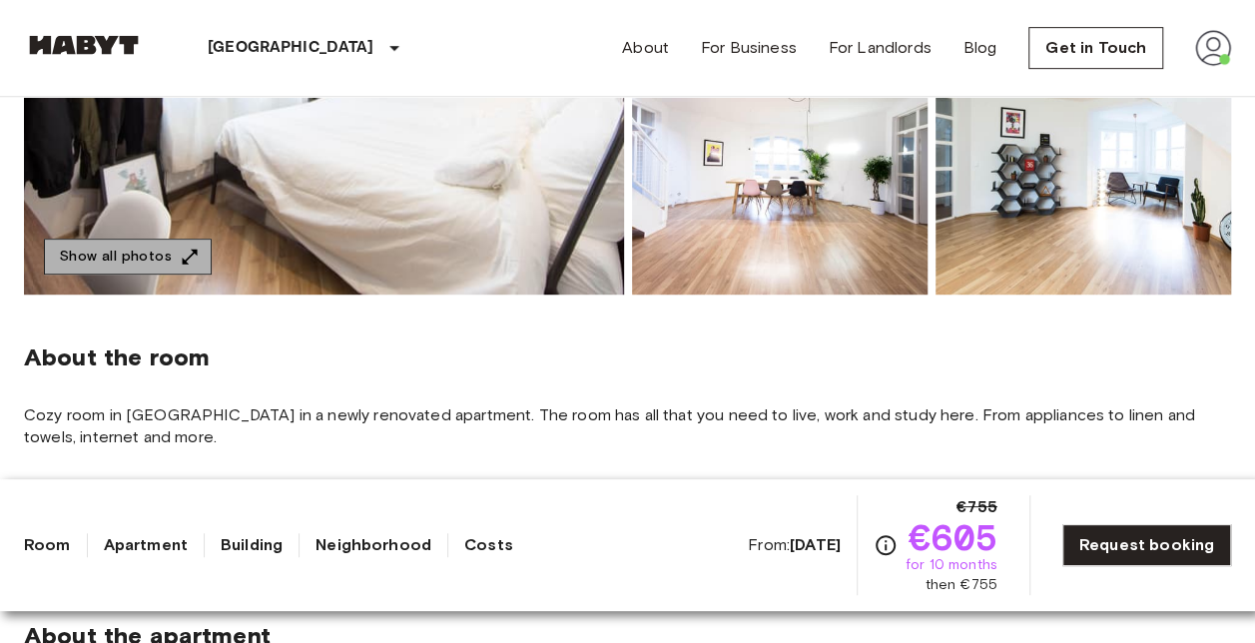
click at [168, 250] on button "Show all photos" at bounding box center [128, 257] width 168 height 37
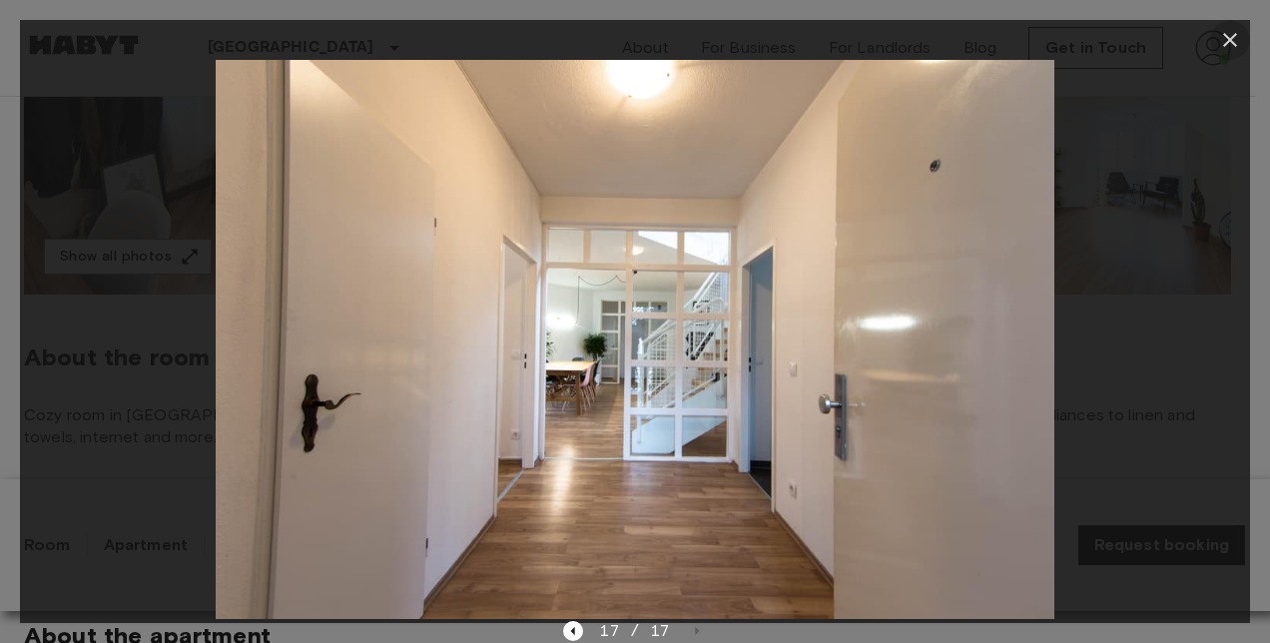
click at [1227, 42] on icon "button" at bounding box center [1230, 40] width 14 height 14
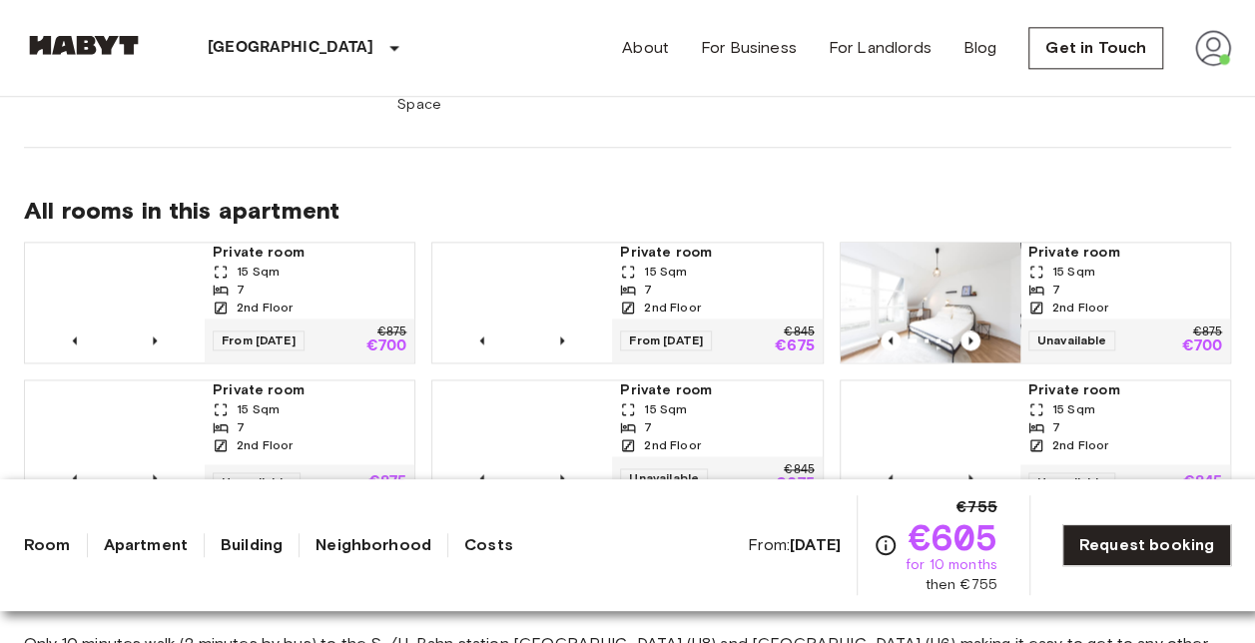
scroll to position [1240, 0]
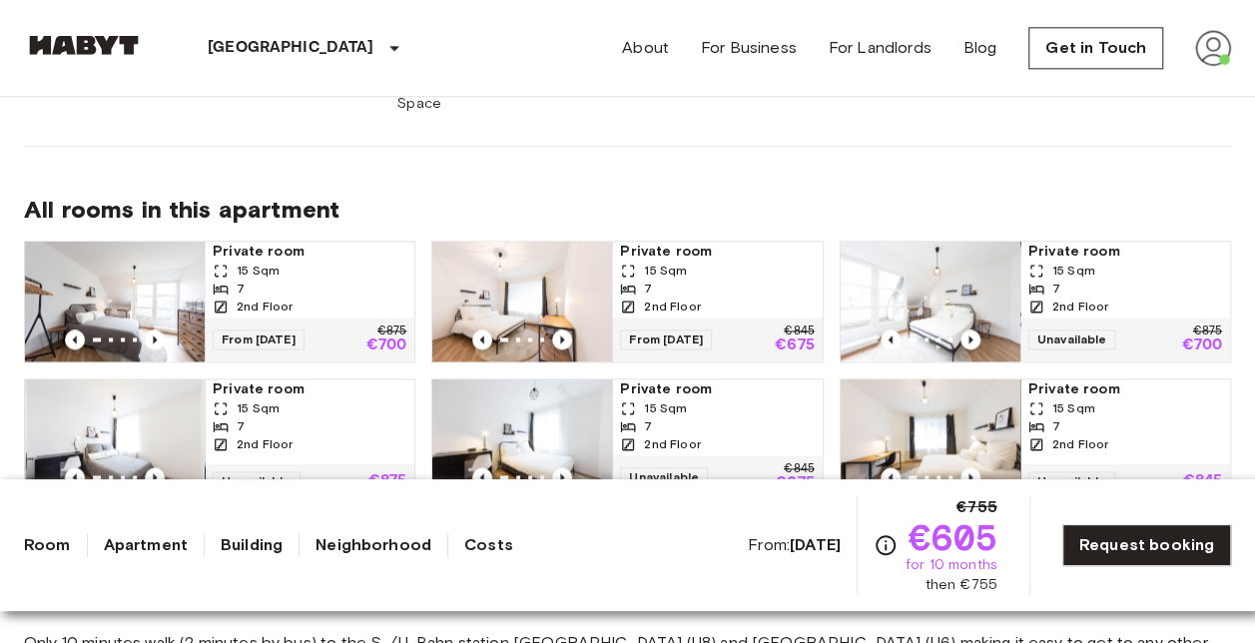
click at [111, 242] on img at bounding box center [115, 302] width 180 height 120
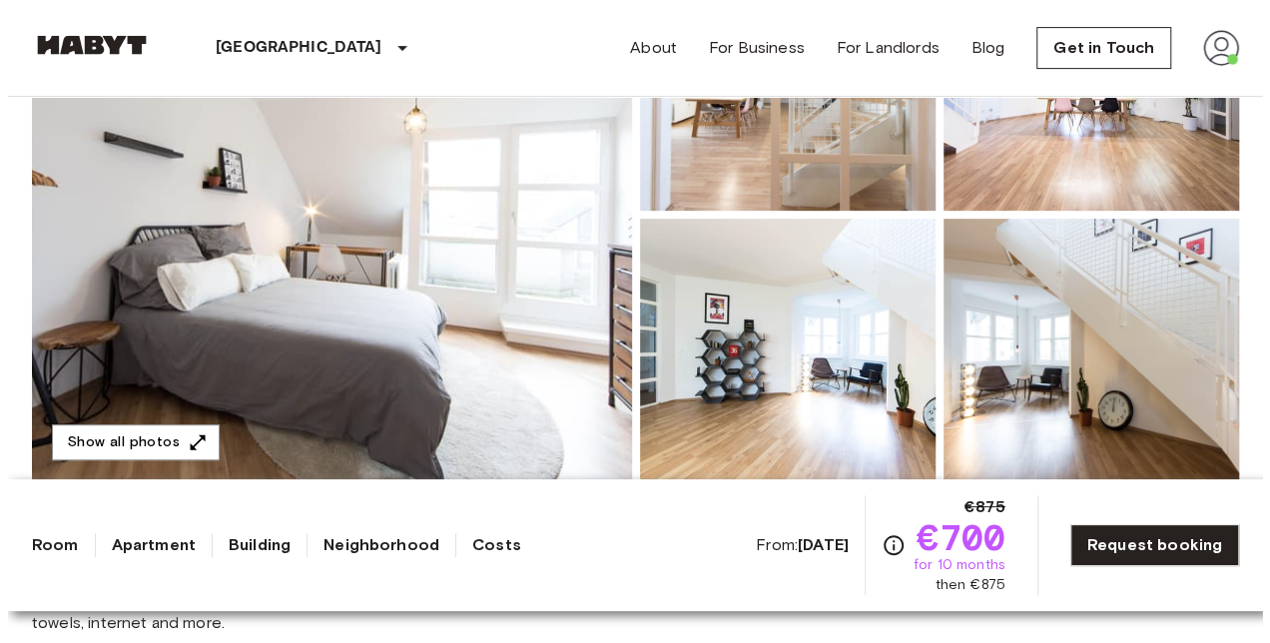
scroll to position [331, 0]
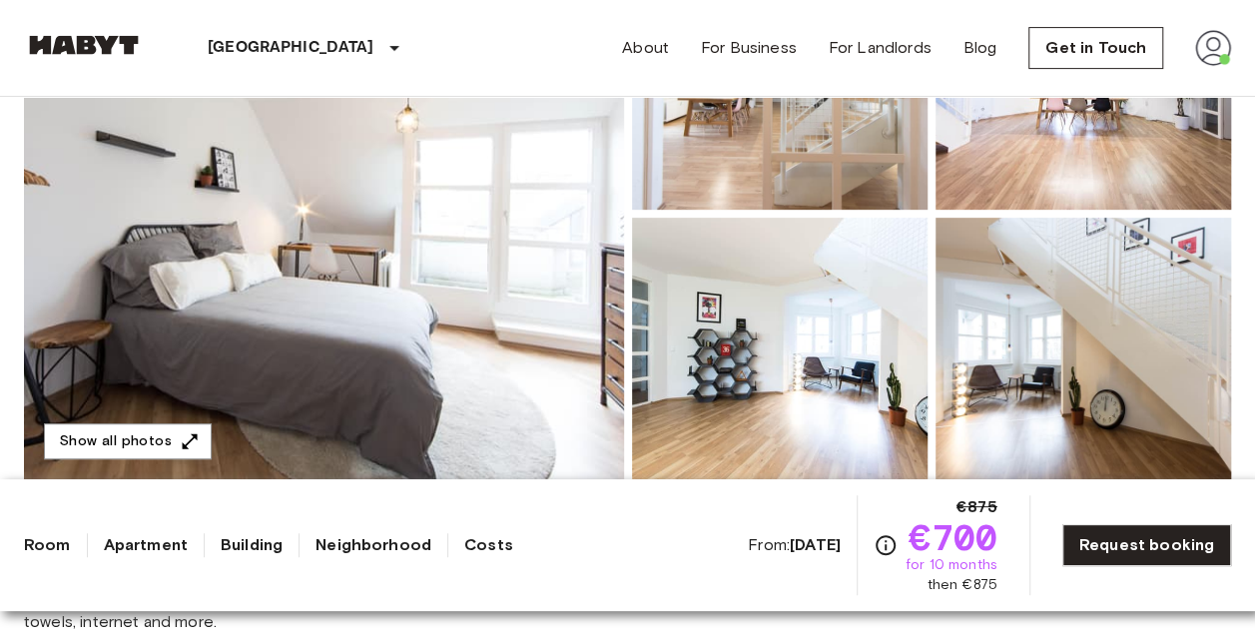
click at [374, 218] on img at bounding box center [324, 213] width 600 height 531
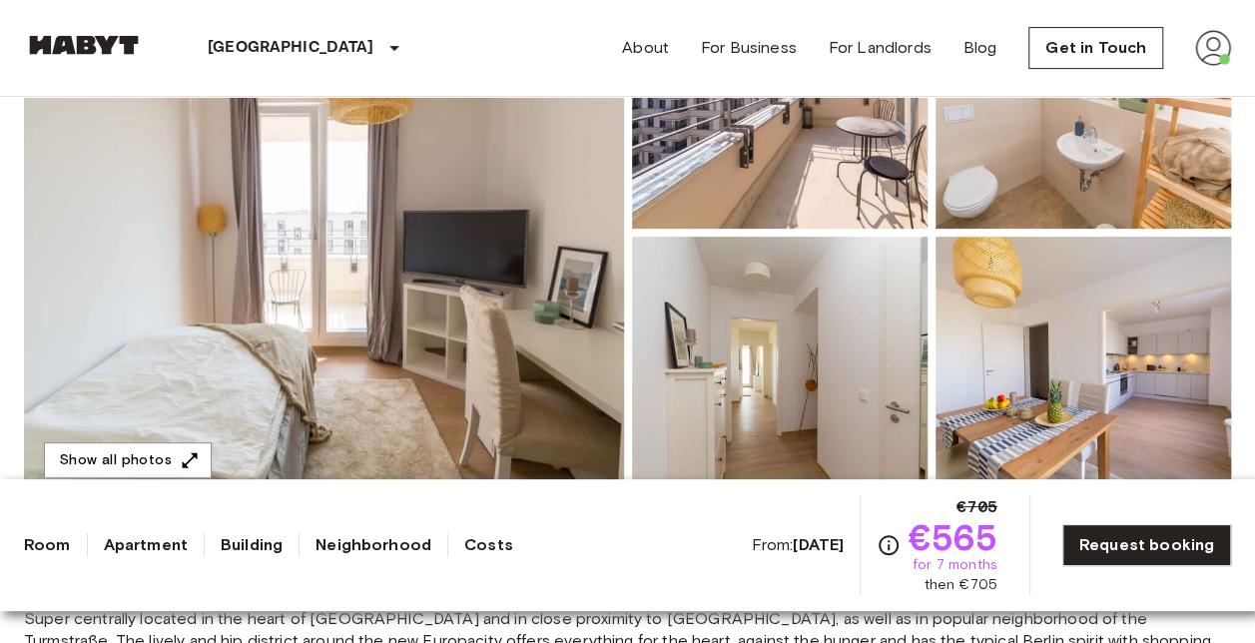
scroll to position [325, 0]
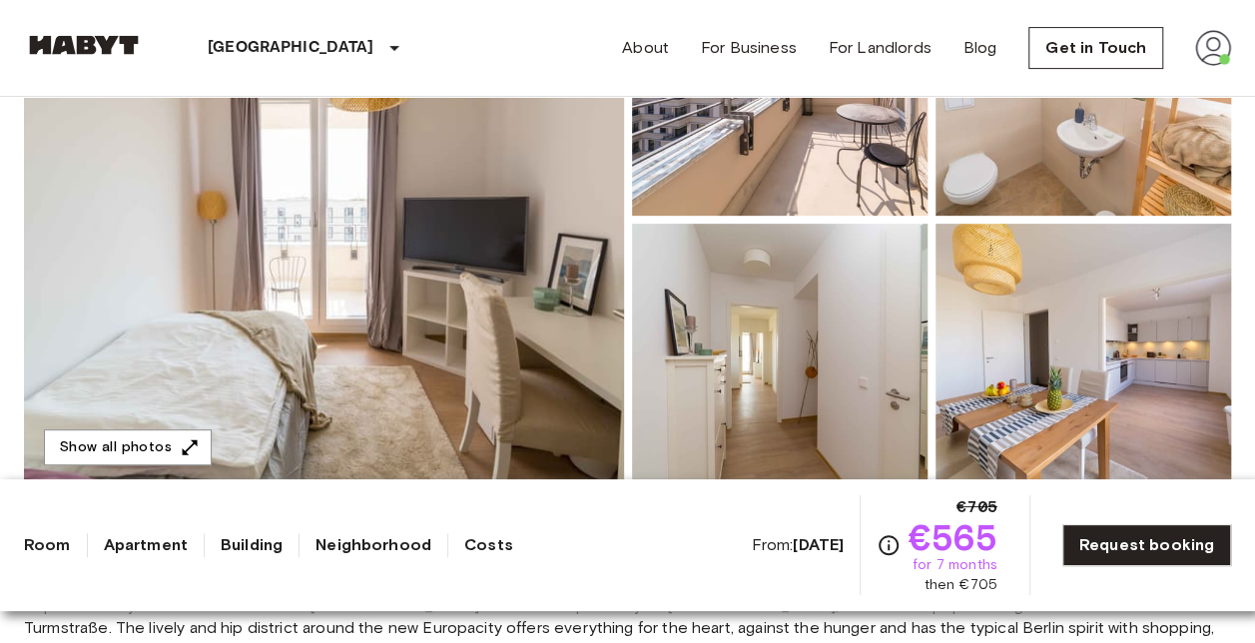
click at [301, 387] on img at bounding box center [324, 219] width 600 height 531
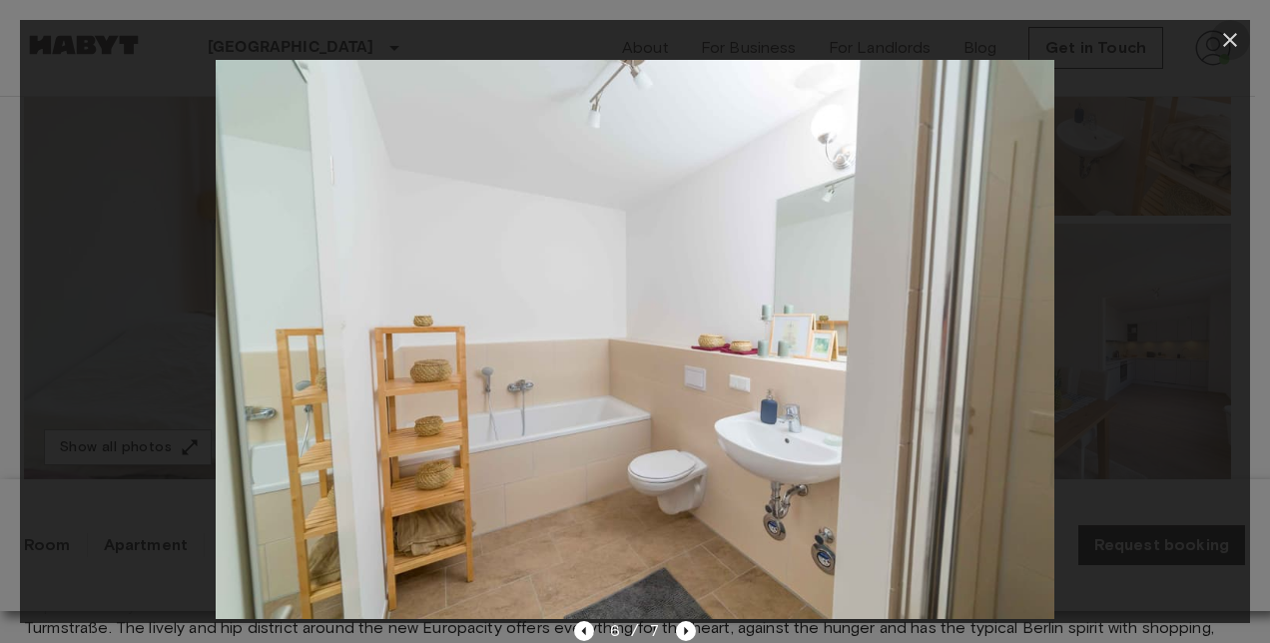
click at [1230, 37] on icon "button" at bounding box center [1230, 40] width 24 height 24
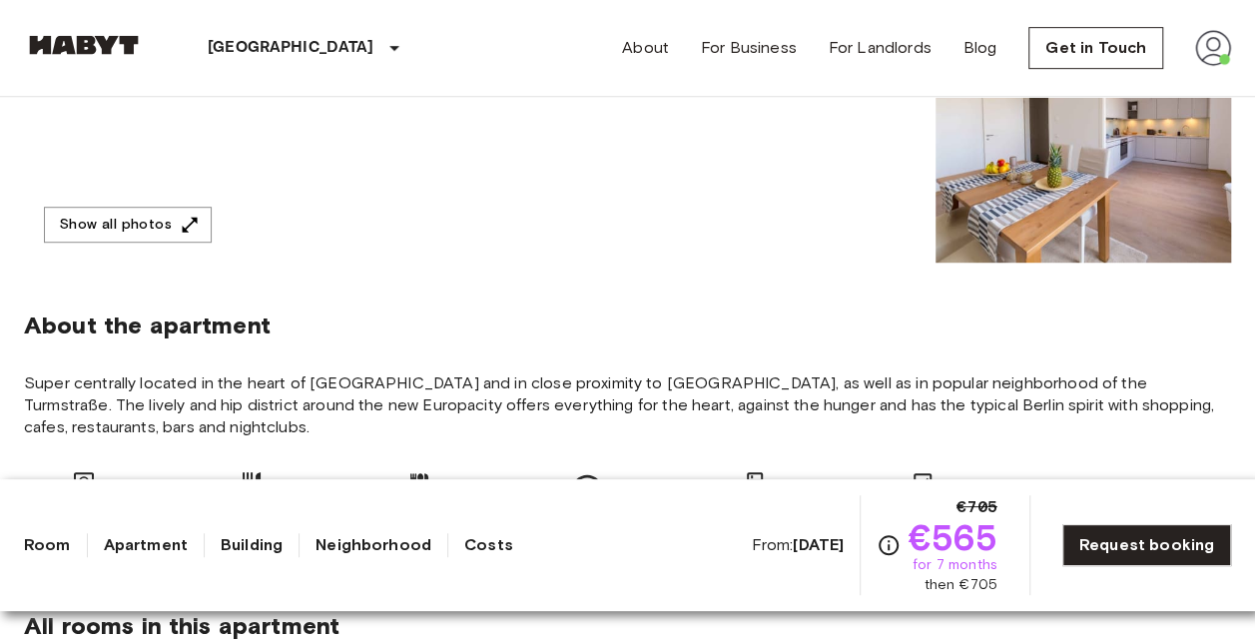
scroll to position [741, 0]
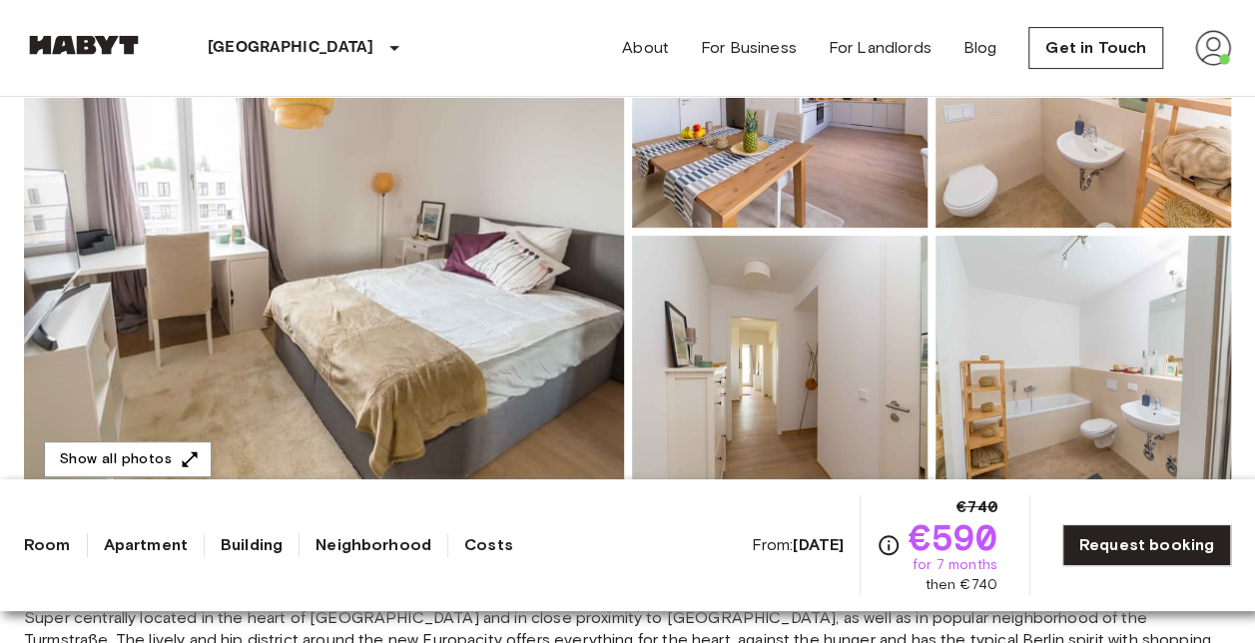
scroll to position [312, 0]
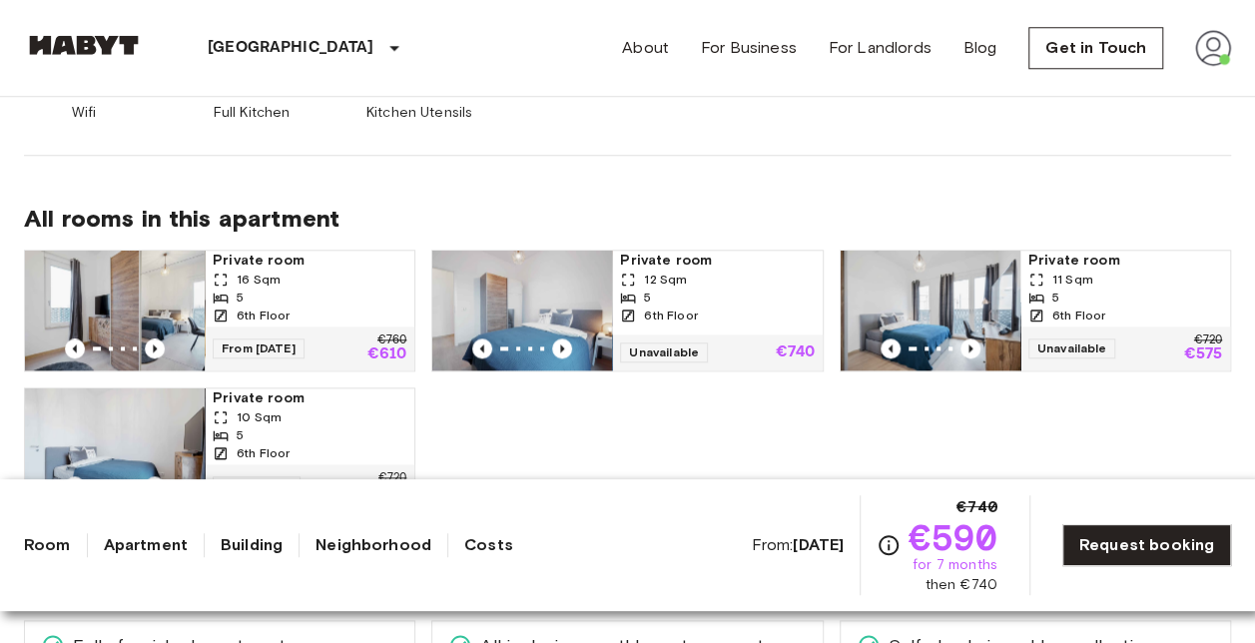
scroll to position [1068, 0]
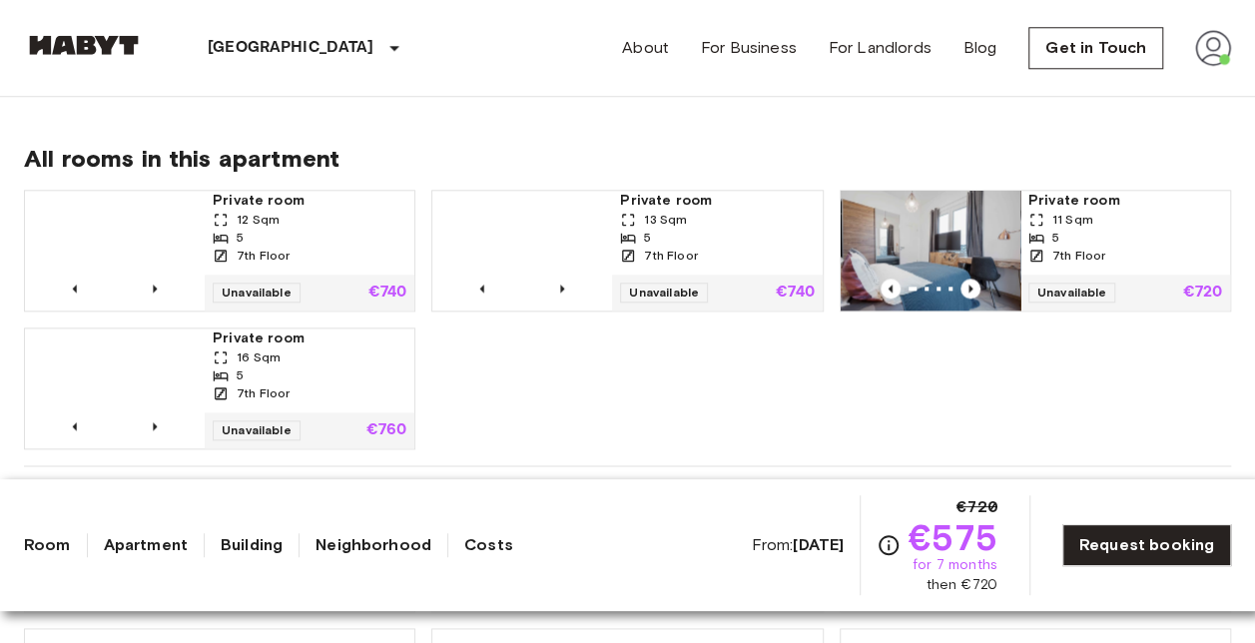
scroll to position [1016, 0]
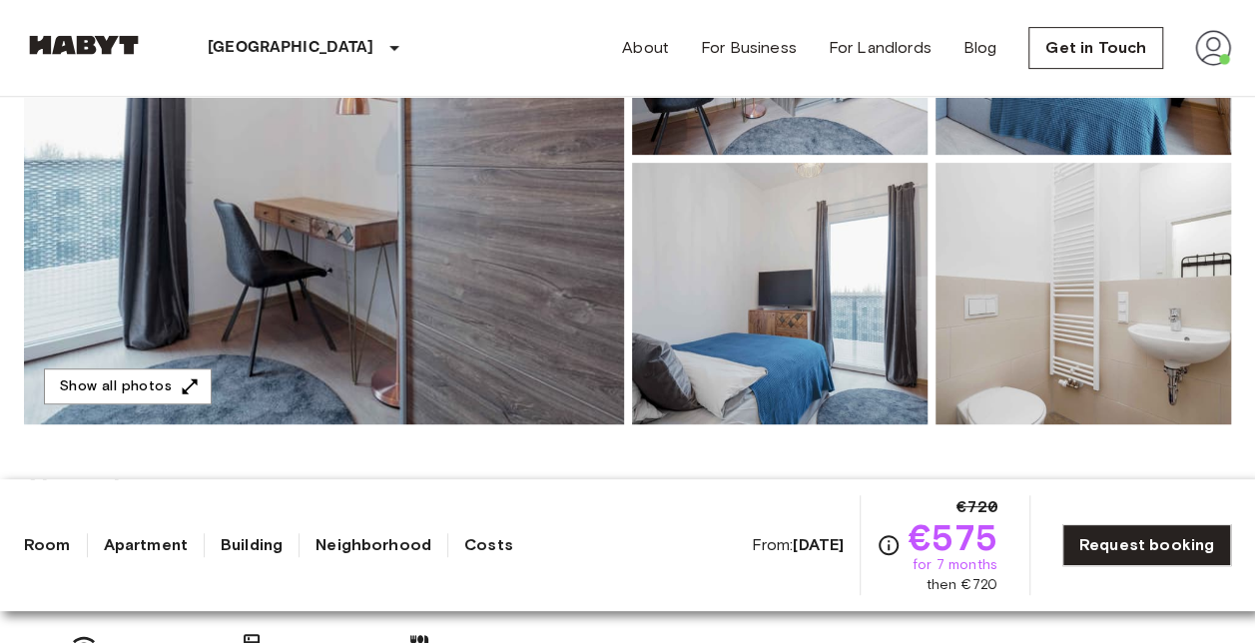
scroll to position [385, 0]
click at [122, 373] on button "Show all photos" at bounding box center [128, 386] width 168 height 37
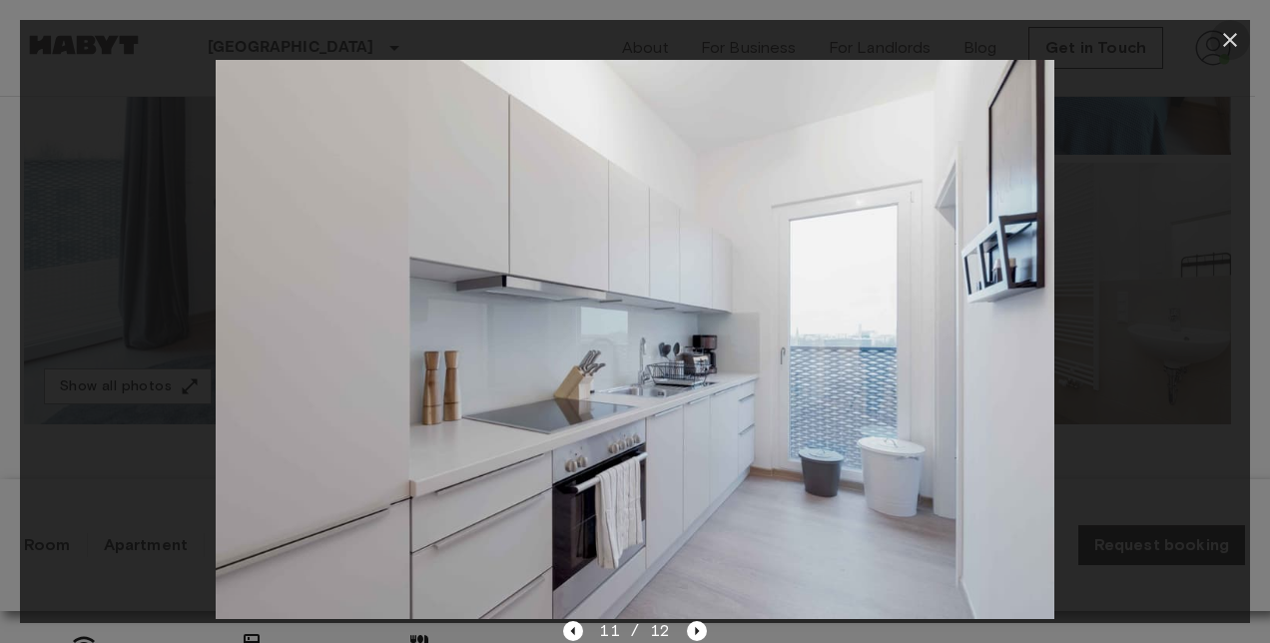
click at [1232, 44] on icon "button" at bounding box center [1230, 40] width 14 height 14
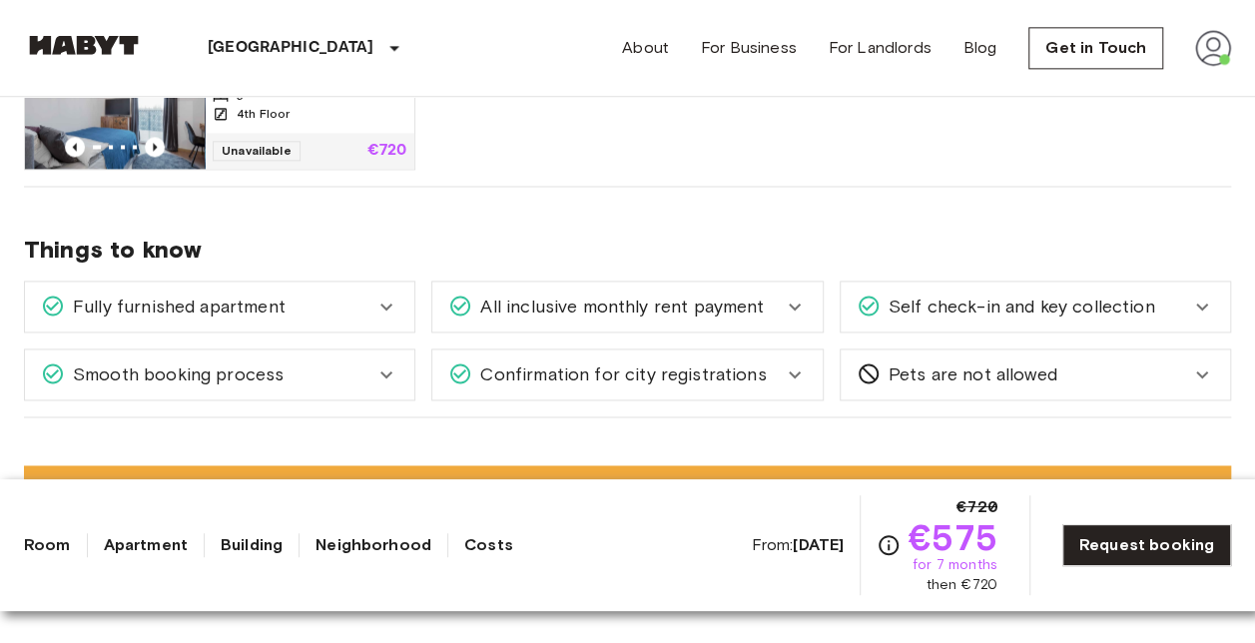
scroll to position [1300, 0]
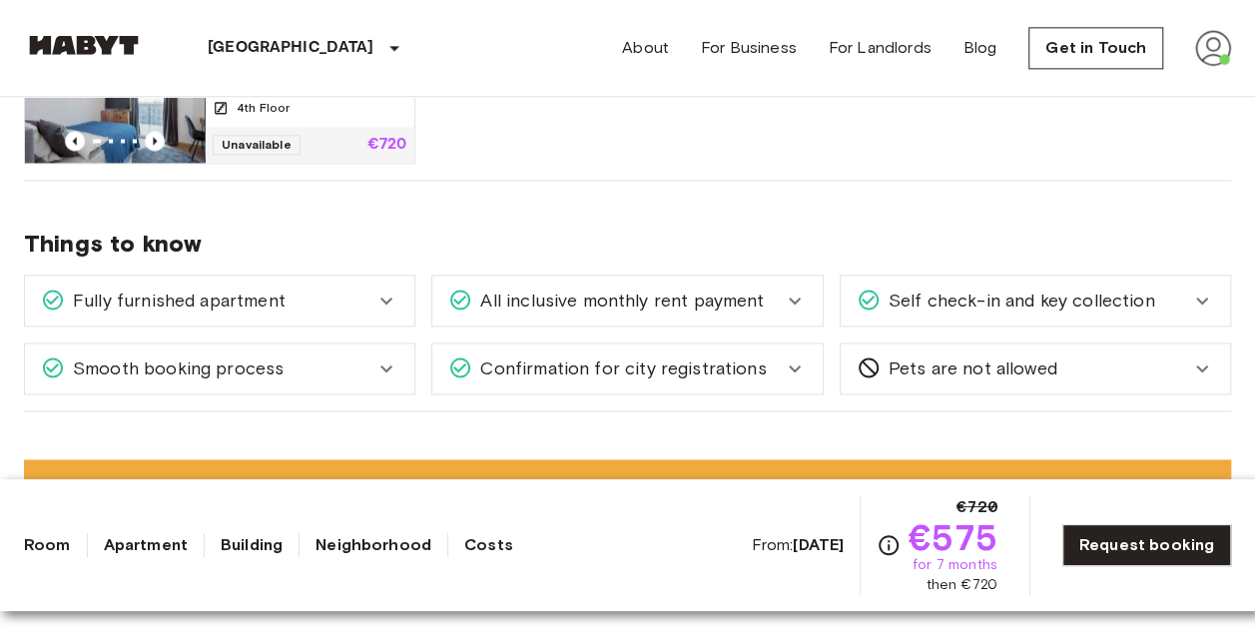
click at [375, 300] on icon at bounding box center [386, 301] width 24 height 24
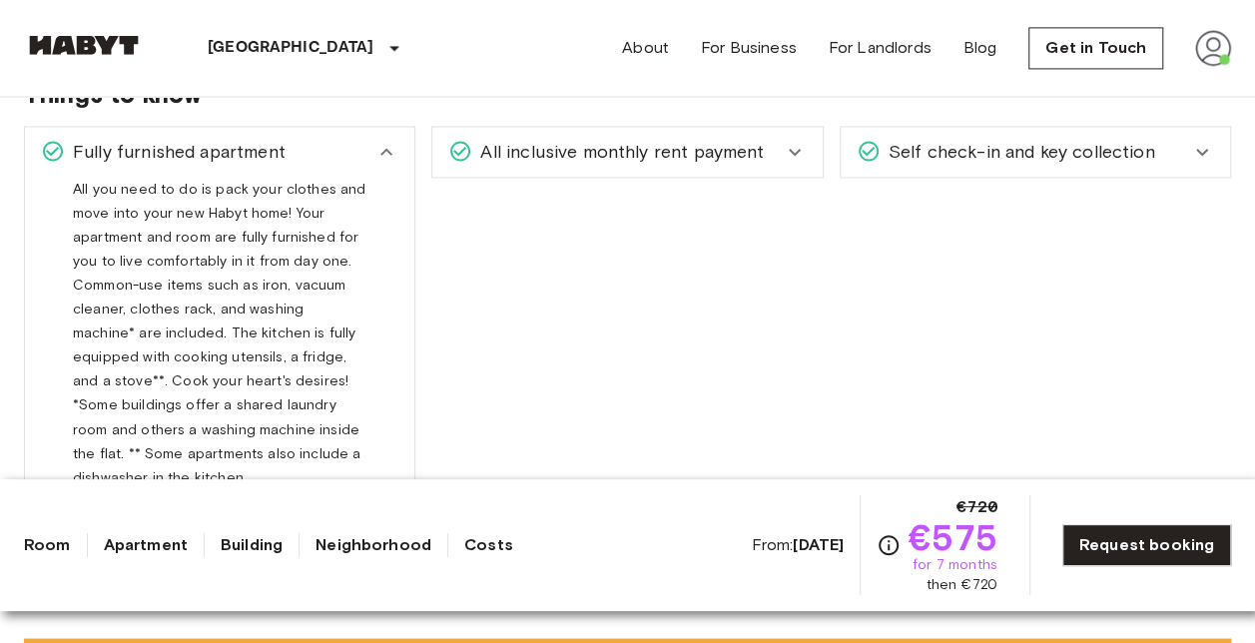
scroll to position [1447, 0]
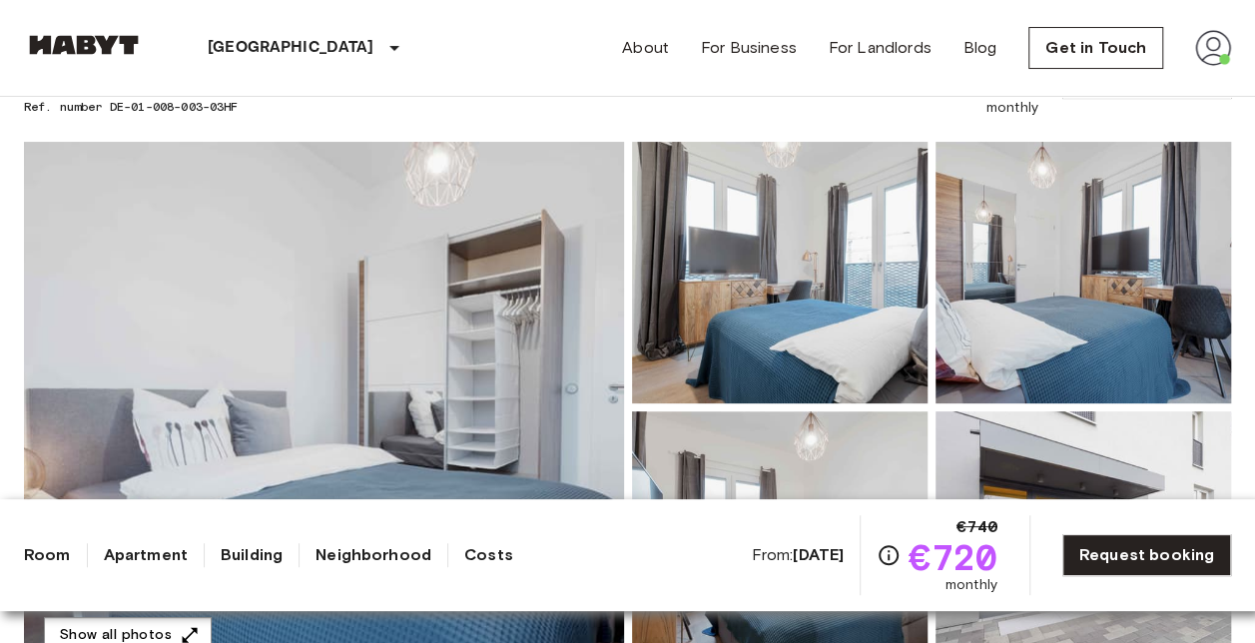
scroll to position [116, 0]
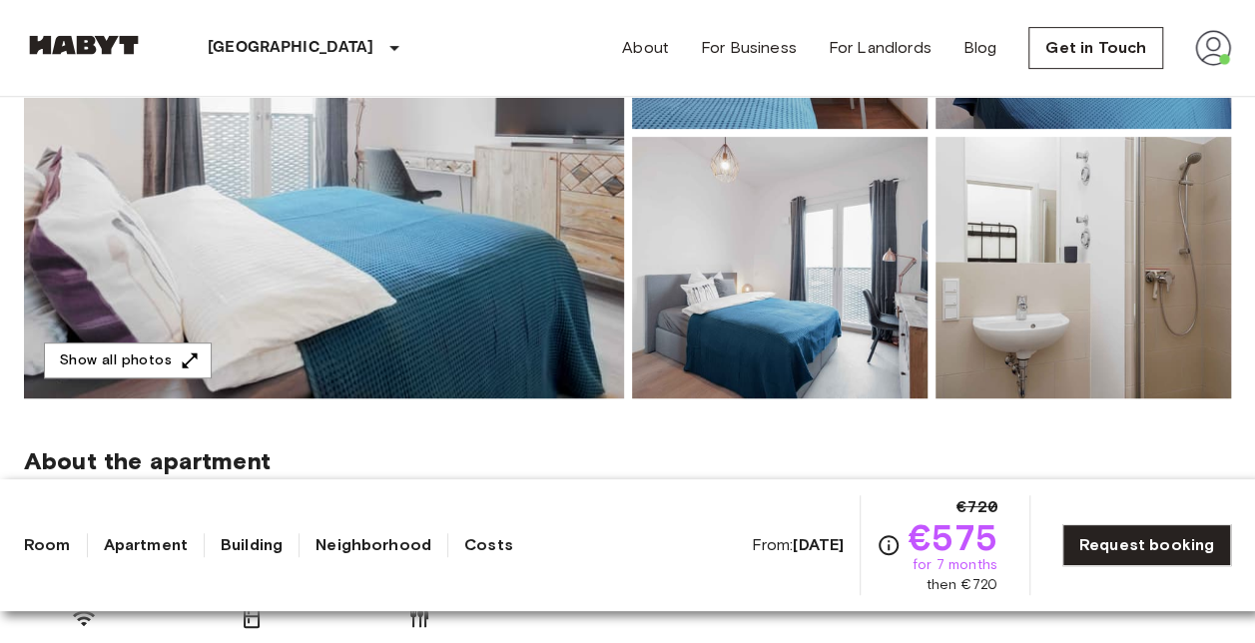
scroll to position [403, 0]
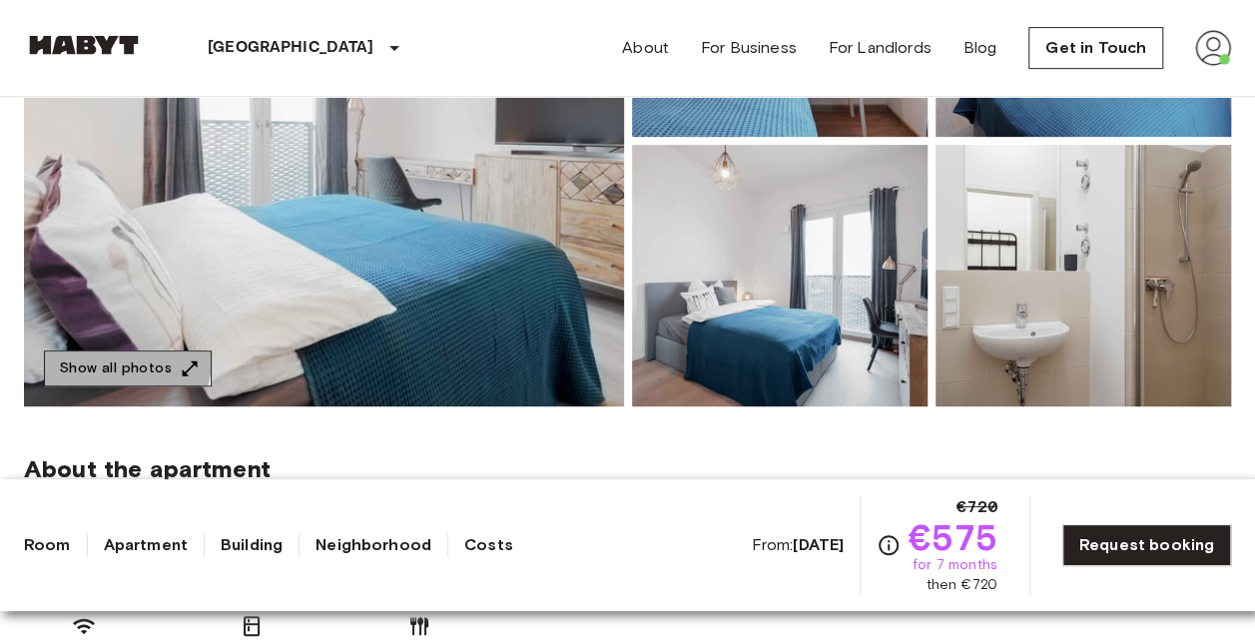
click at [122, 359] on button "Show all photos" at bounding box center [128, 369] width 168 height 37
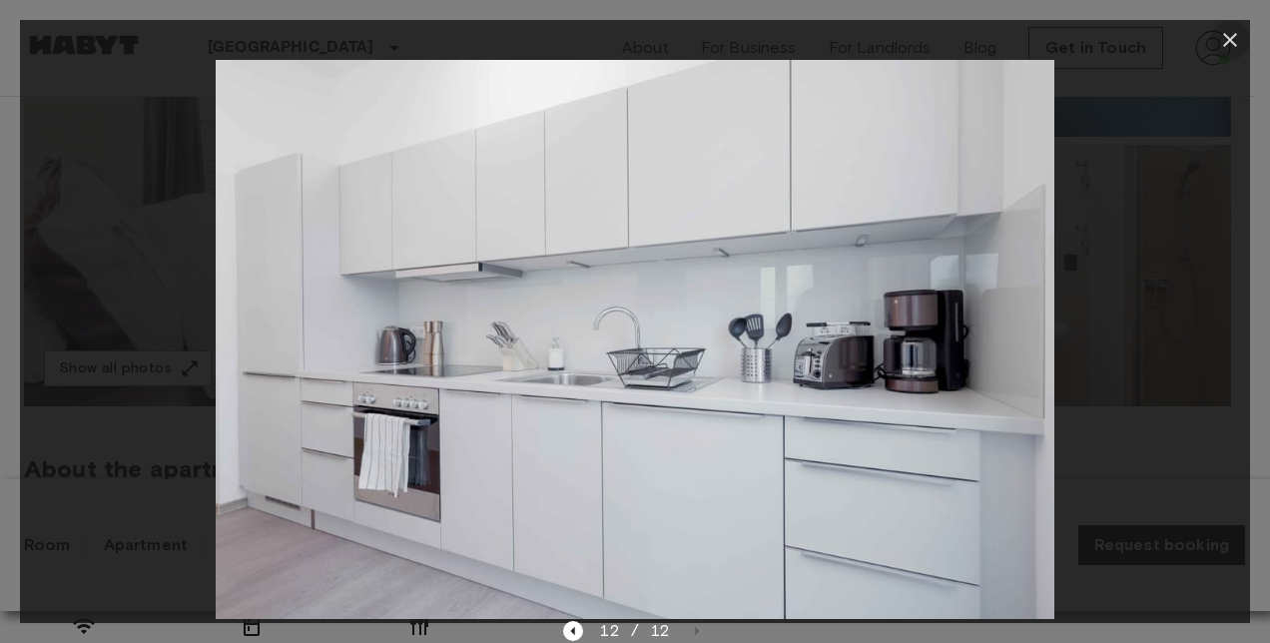
click at [1233, 50] on icon "button" at bounding box center [1230, 40] width 24 height 24
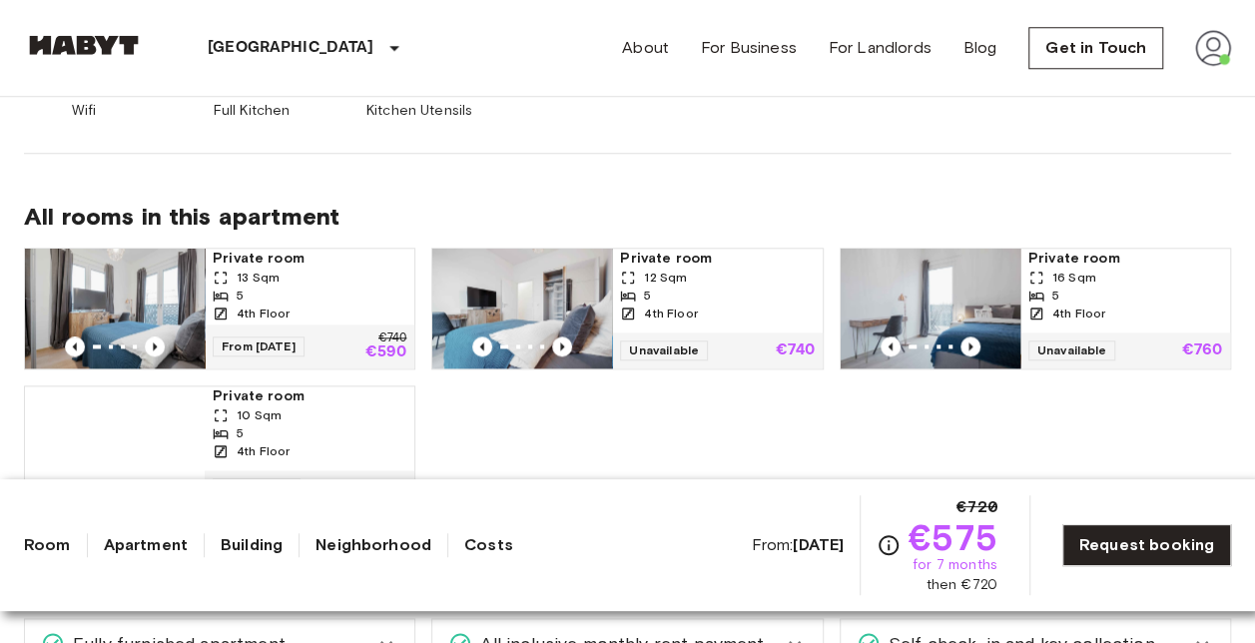
scroll to position [959, 0]
